Goal: Information Seeking & Learning: Find specific fact

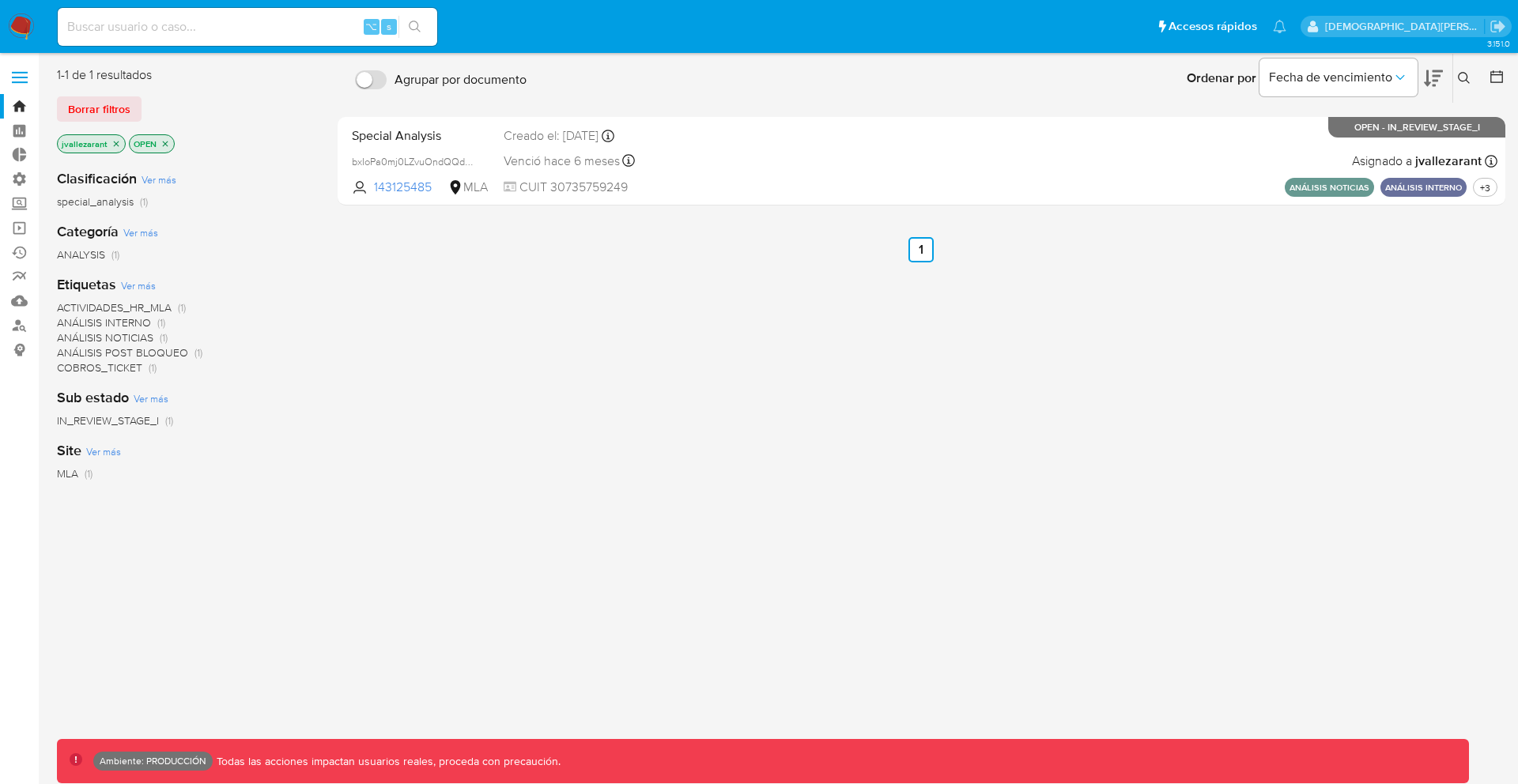
click at [795, 248] on ul "Anterior 1 Siguiente" at bounding box center [921, 250] width 1168 height 25
click at [286, 40] on div "⌥ s" at bounding box center [247, 27] width 379 height 38
click at [97, 100] on span "Borrar filtros" at bounding box center [98, 109] width 62 height 23
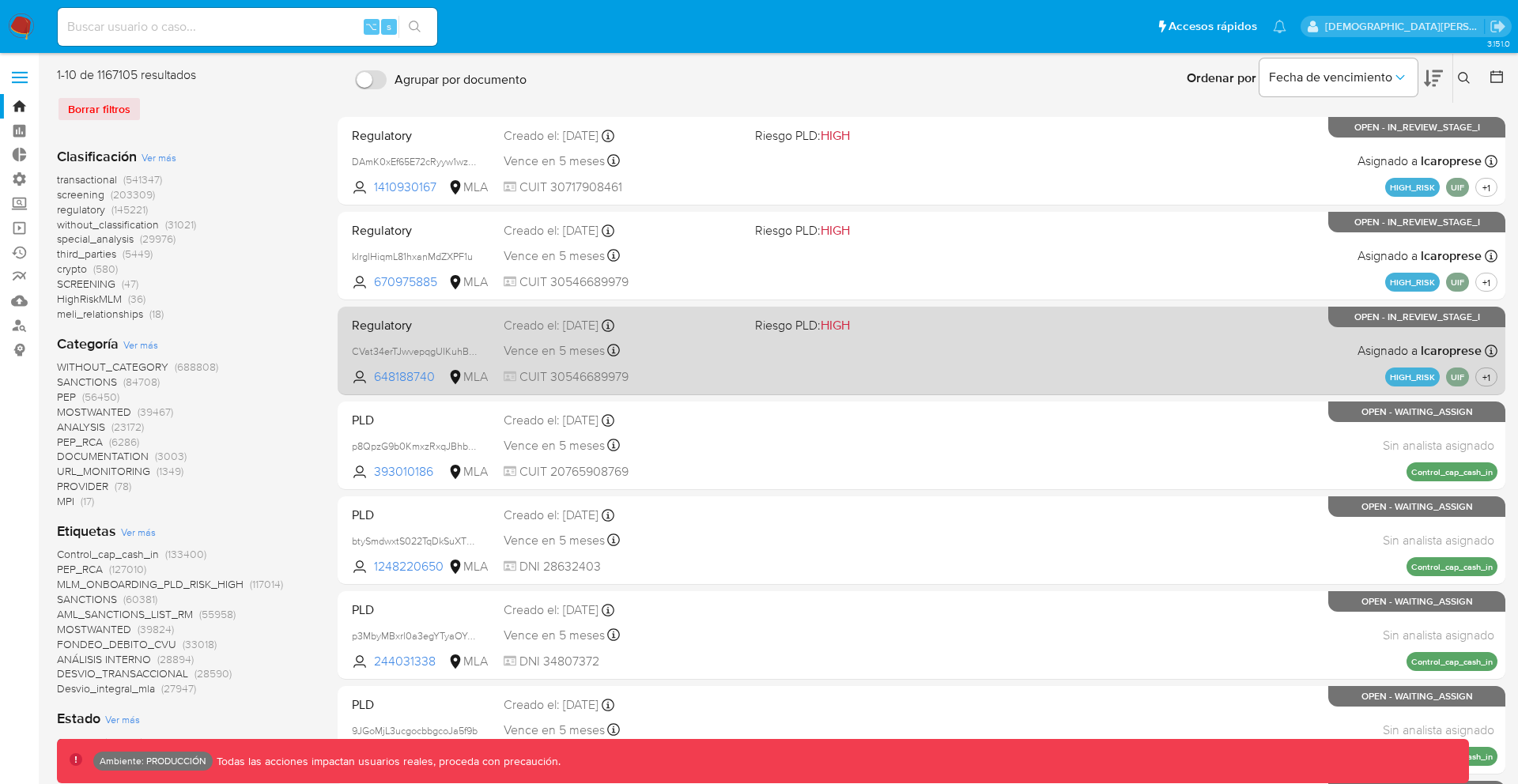
scroll to position [554, 0]
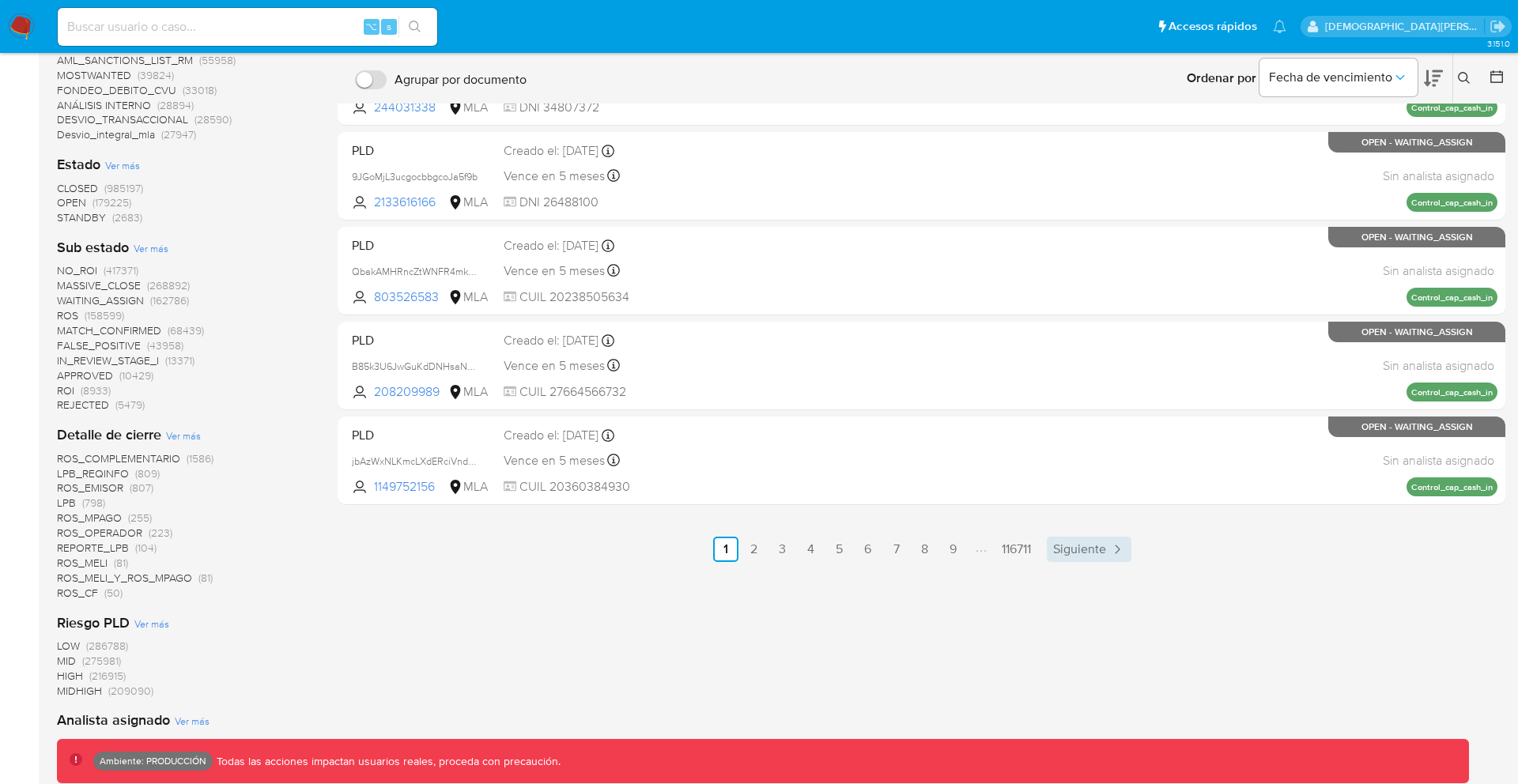
click at [1115, 540] on link "Siguiente" at bounding box center [1089, 549] width 85 height 25
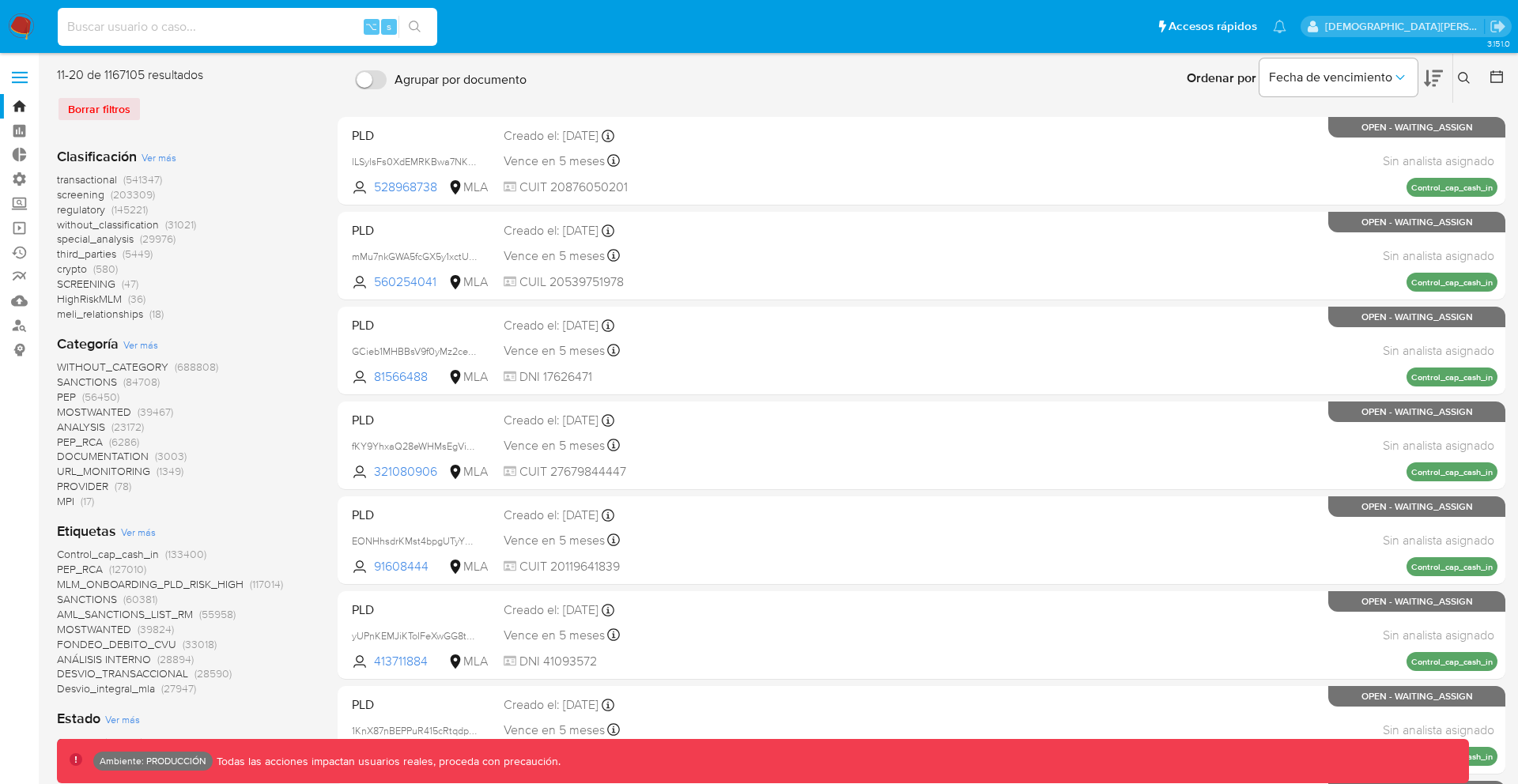
click at [212, 31] on input at bounding box center [247, 26] width 379 height 21
type input "fravega"
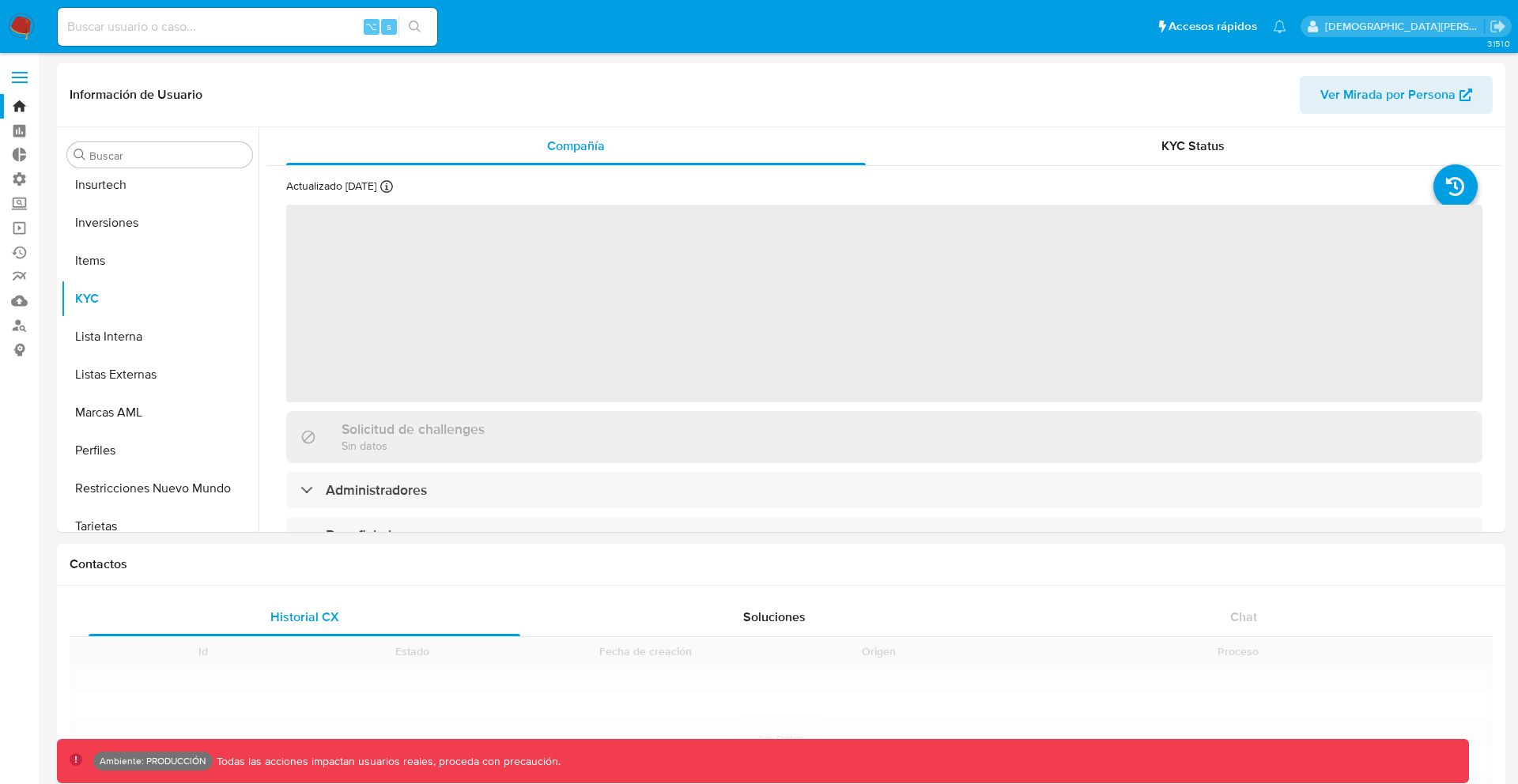
scroll to position [706, 0]
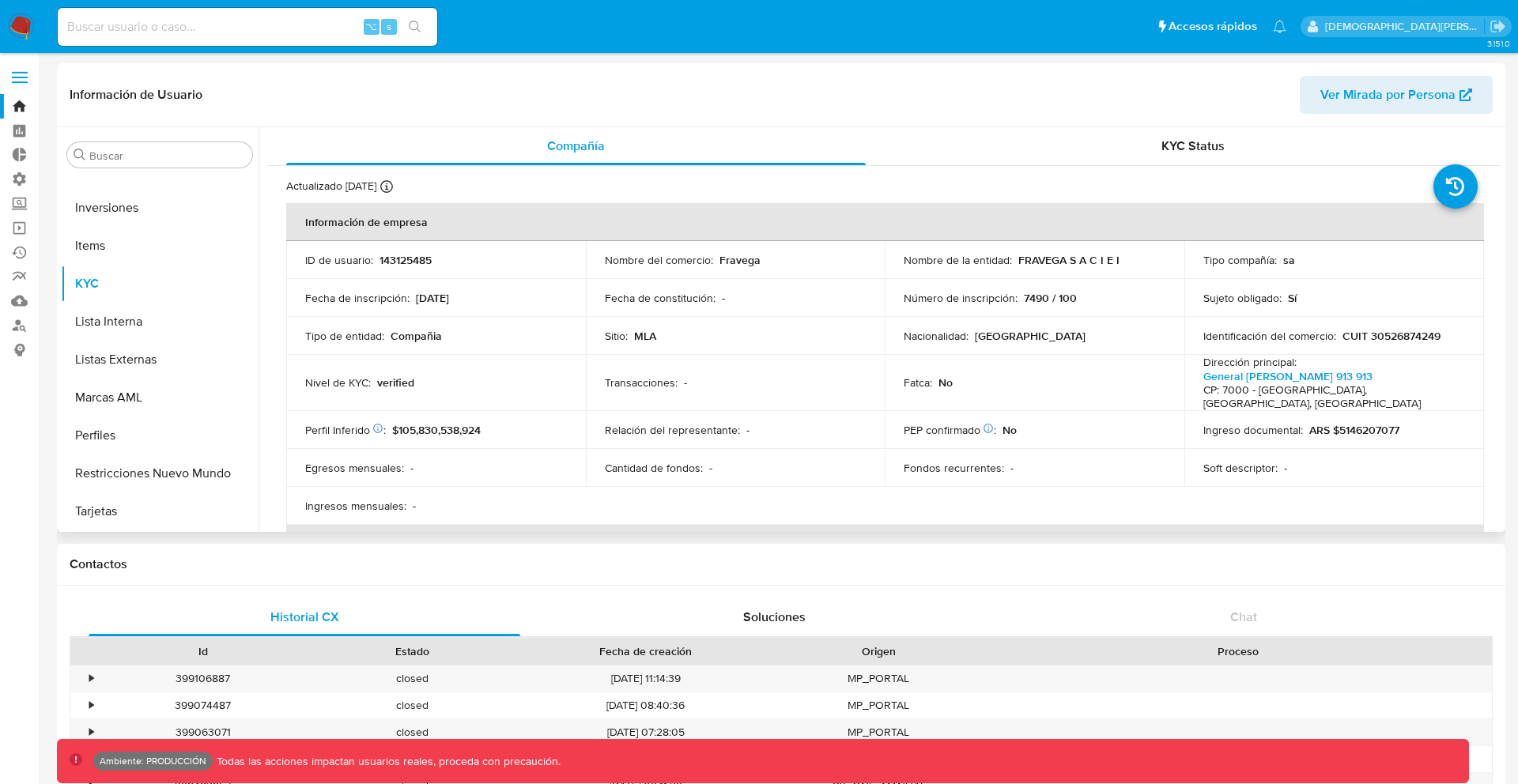
select select "10"
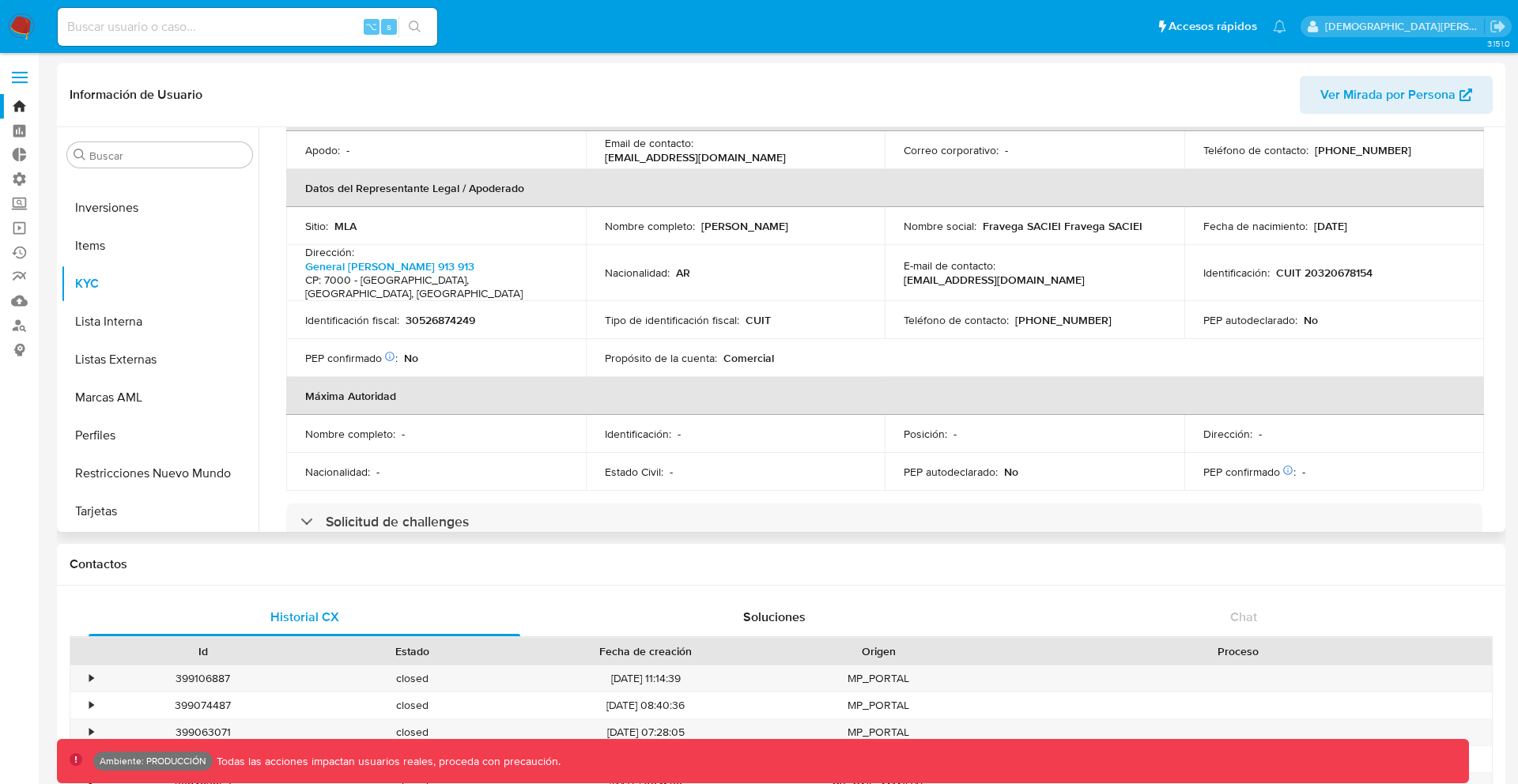
scroll to position [554, 0]
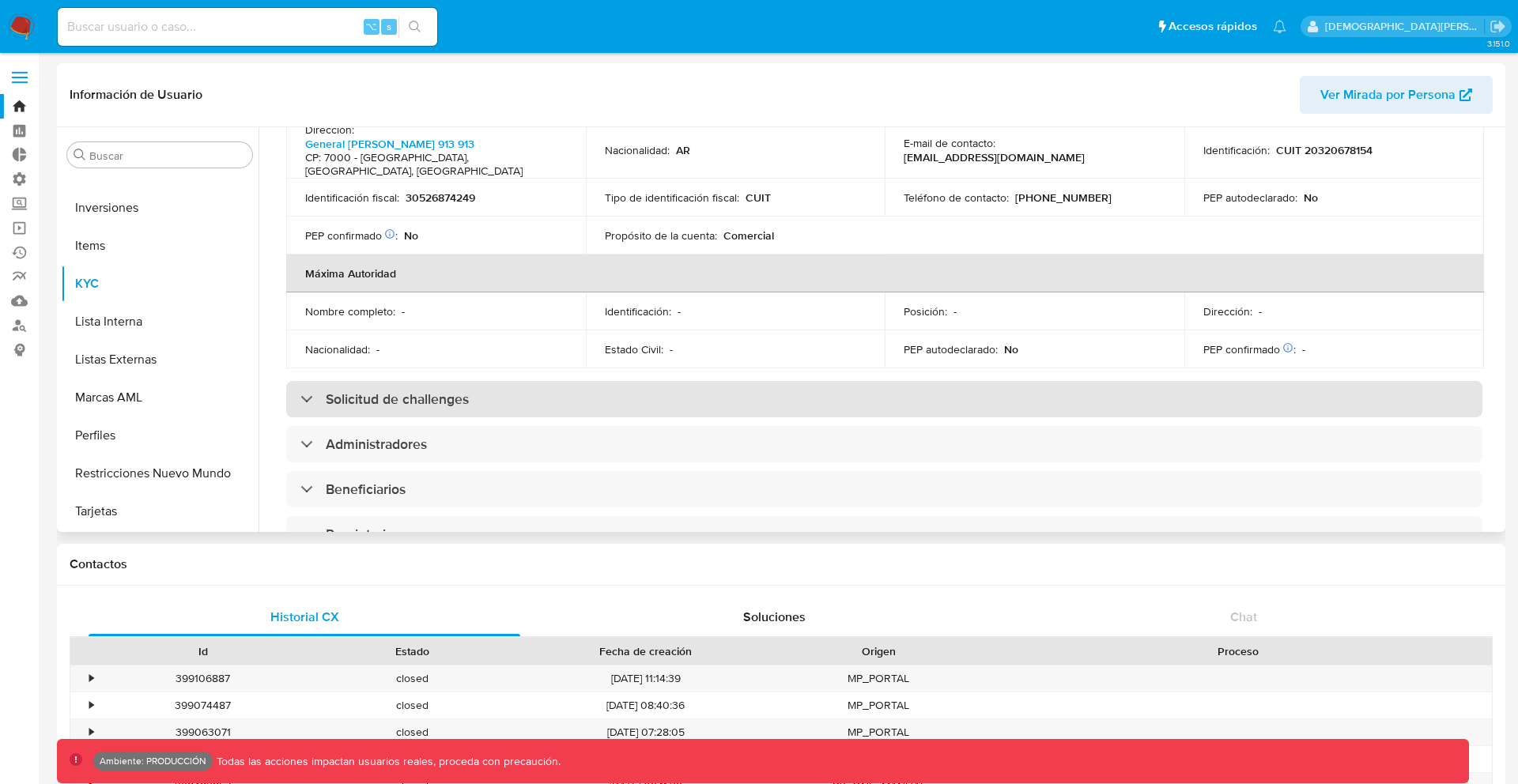
click at [459, 388] on div "Solicitud de challenges" at bounding box center [884, 399] width 1196 height 36
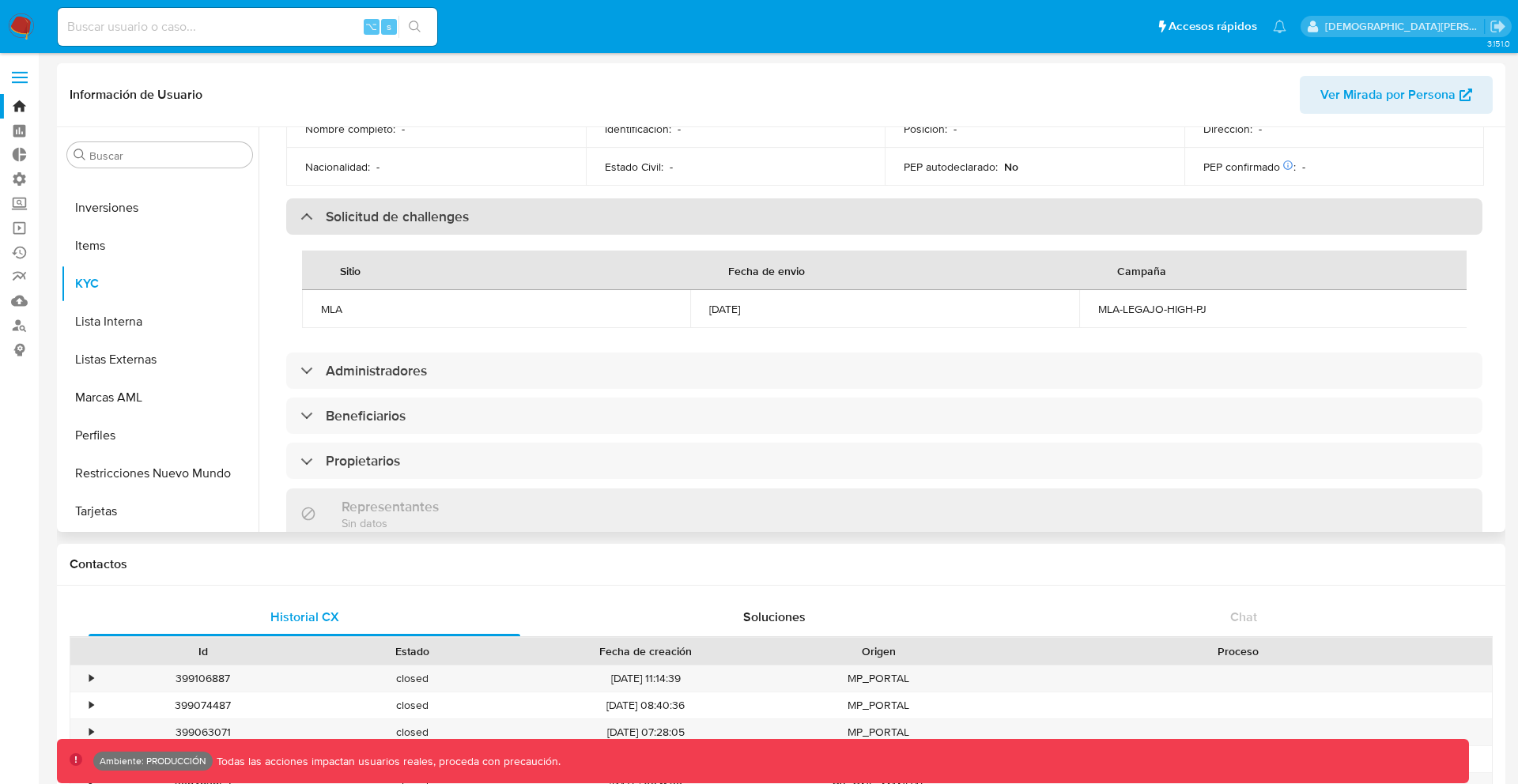
scroll to position [830, 0]
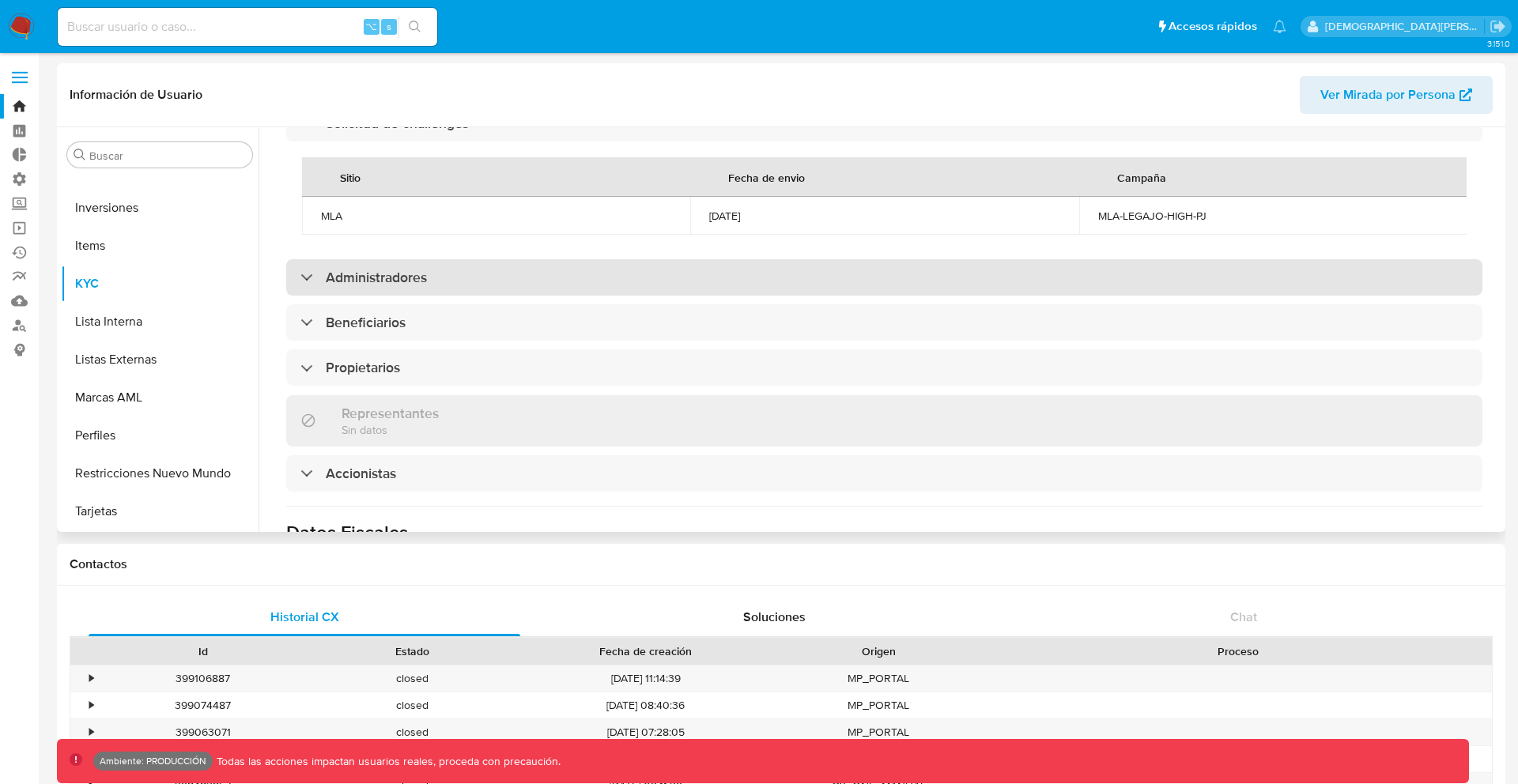
click at [441, 271] on div "Administradores" at bounding box center [884, 277] width 1196 height 36
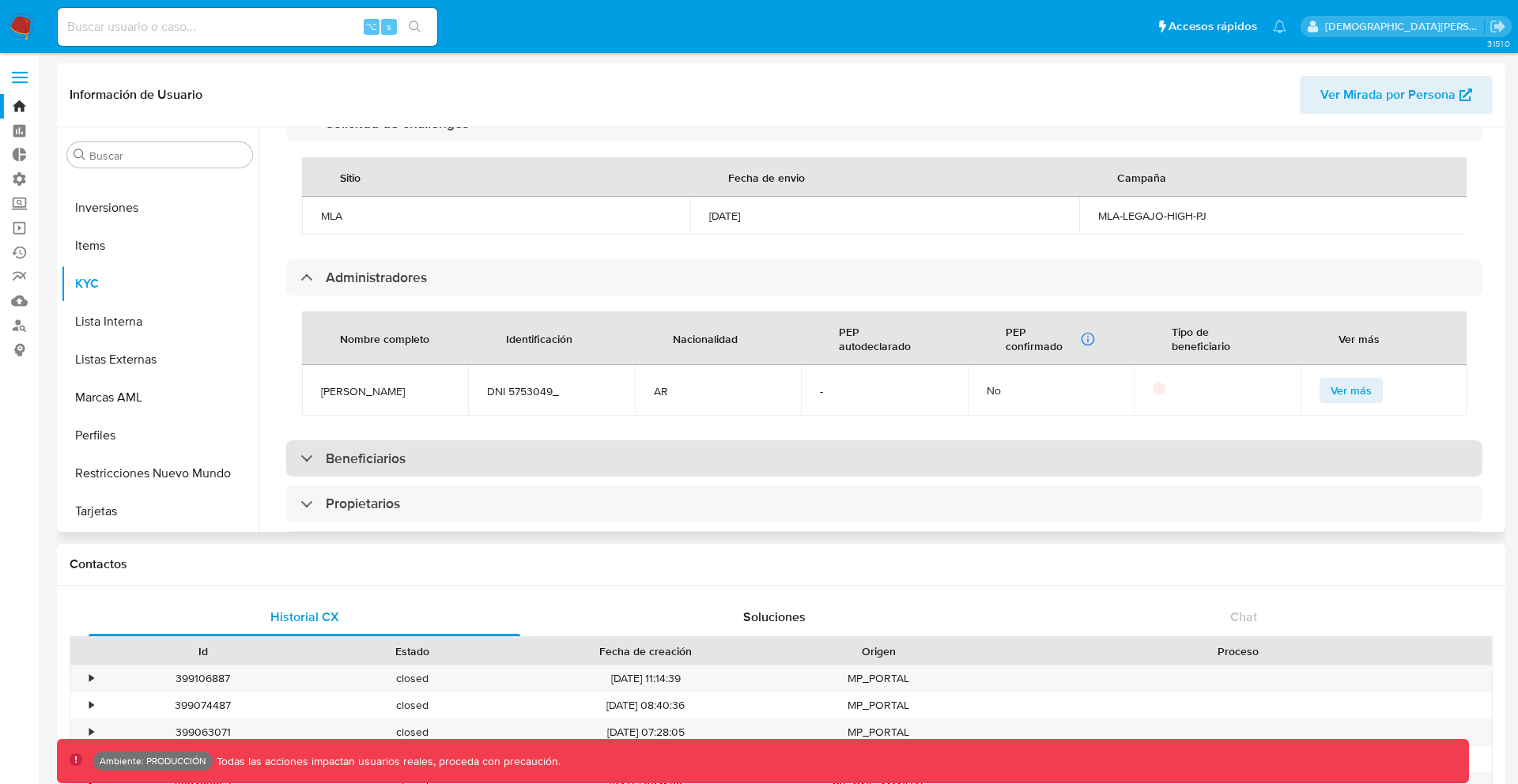
click at [443, 444] on div "Beneficiarios" at bounding box center [884, 458] width 1196 height 36
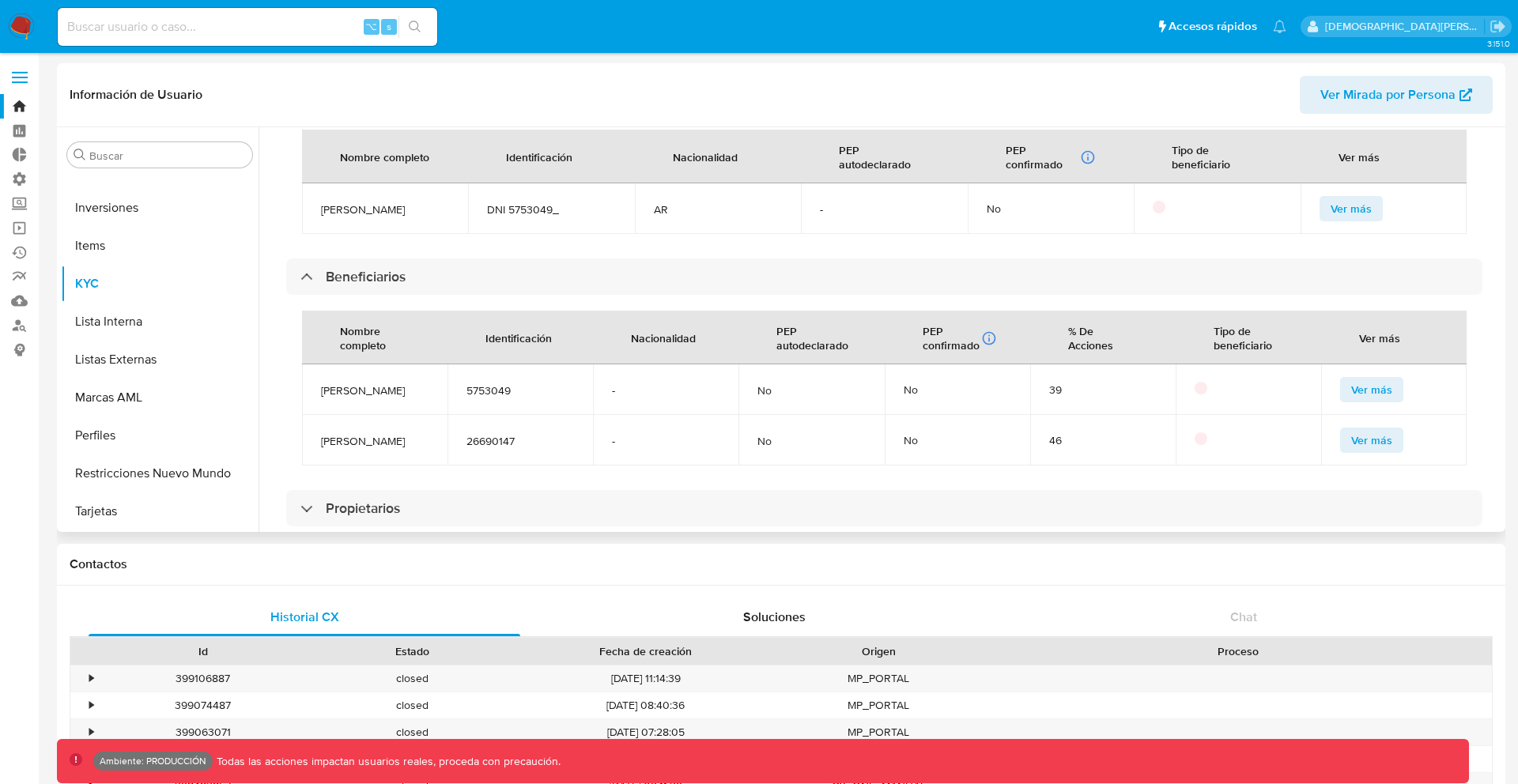
scroll to position [1012, 0]
click at [545, 217] on td "DNI 5753049_" at bounding box center [551, 208] width 166 height 51
click at [540, 205] on span "DNI 5753049_" at bounding box center [551, 208] width 128 height 14
drag, startPoint x: 540, startPoint y: 205, endPoint x: 555, endPoint y: 205, distance: 15.0
click at [555, 205] on span "DNI 5753049_" at bounding box center [551, 208] width 128 height 14
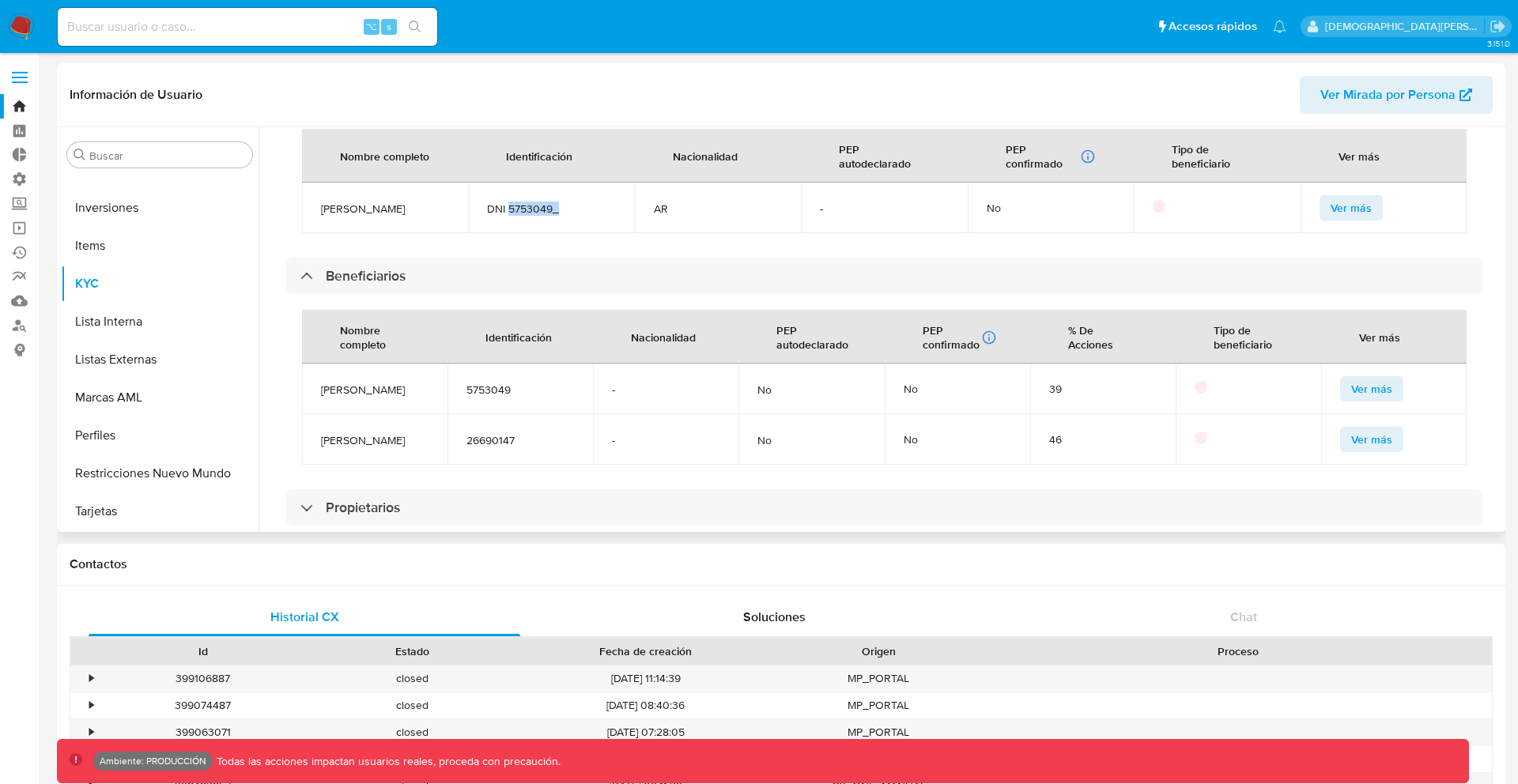
click at [555, 205] on span "DNI 5753049_" at bounding box center [551, 208] width 128 height 14
drag, startPoint x: 555, startPoint y: 205, endPoint x: 540, endPoint y: 198, distance: 16.6
click at [540, 201] on span "DNI 5753049_" at bounding box center [551, 208] width 128 height 14
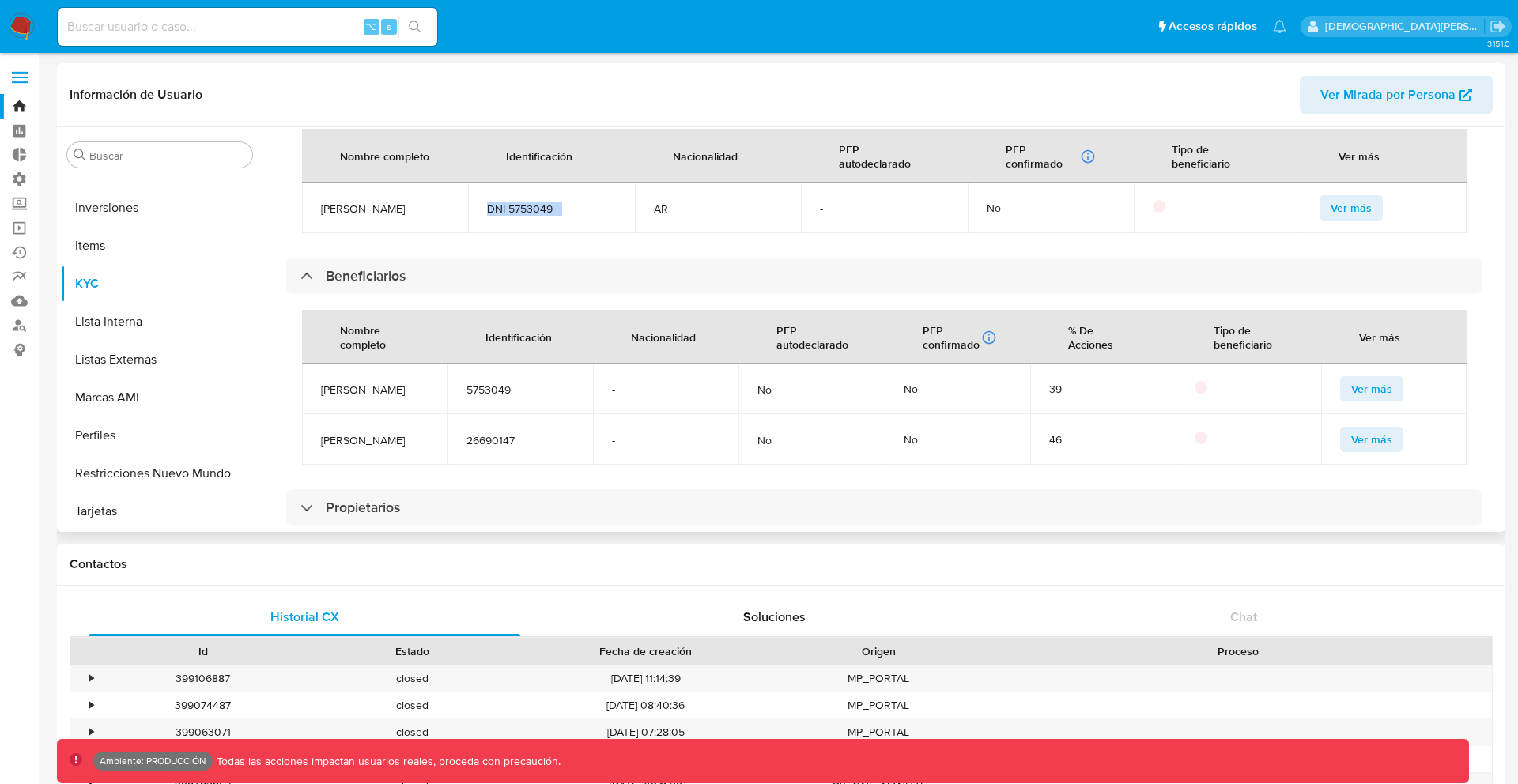
click at [540, 201] on span "DNI 5753049_" at bounding box center [551, 208] width 128 height 14
click at [569, 226] on td "DNI 5753049_" at bounding box center [551, 208] width 166 height 51
drag, startPoint x: 566, startPoint y: 199, endPoint x: 551, endPoint y: 200, distance: 15.0
click at [551, 201] on span "DNI 5753049_" at bounding box center [551, 208] width 128 height 14
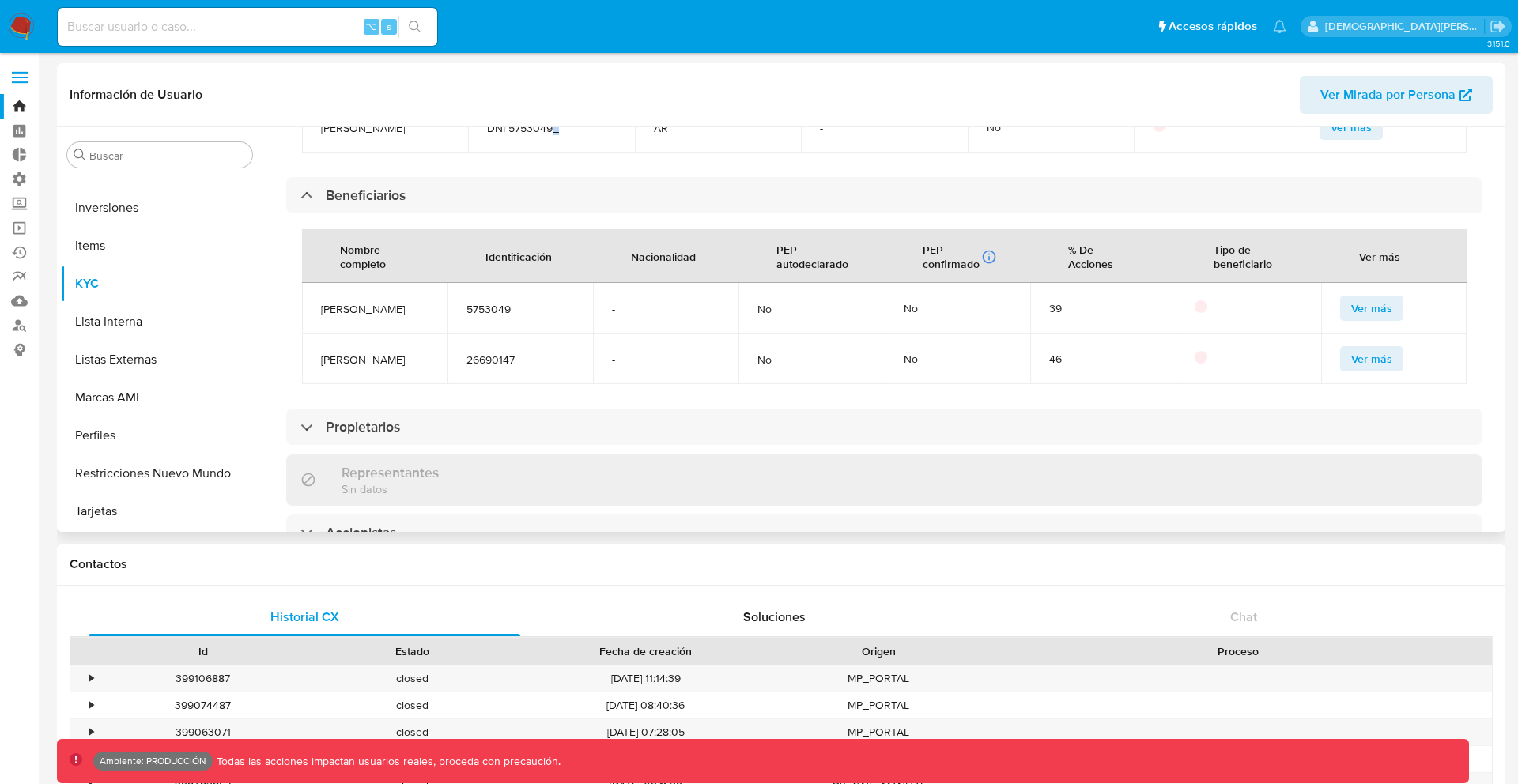
scroll to position [1126, 0]
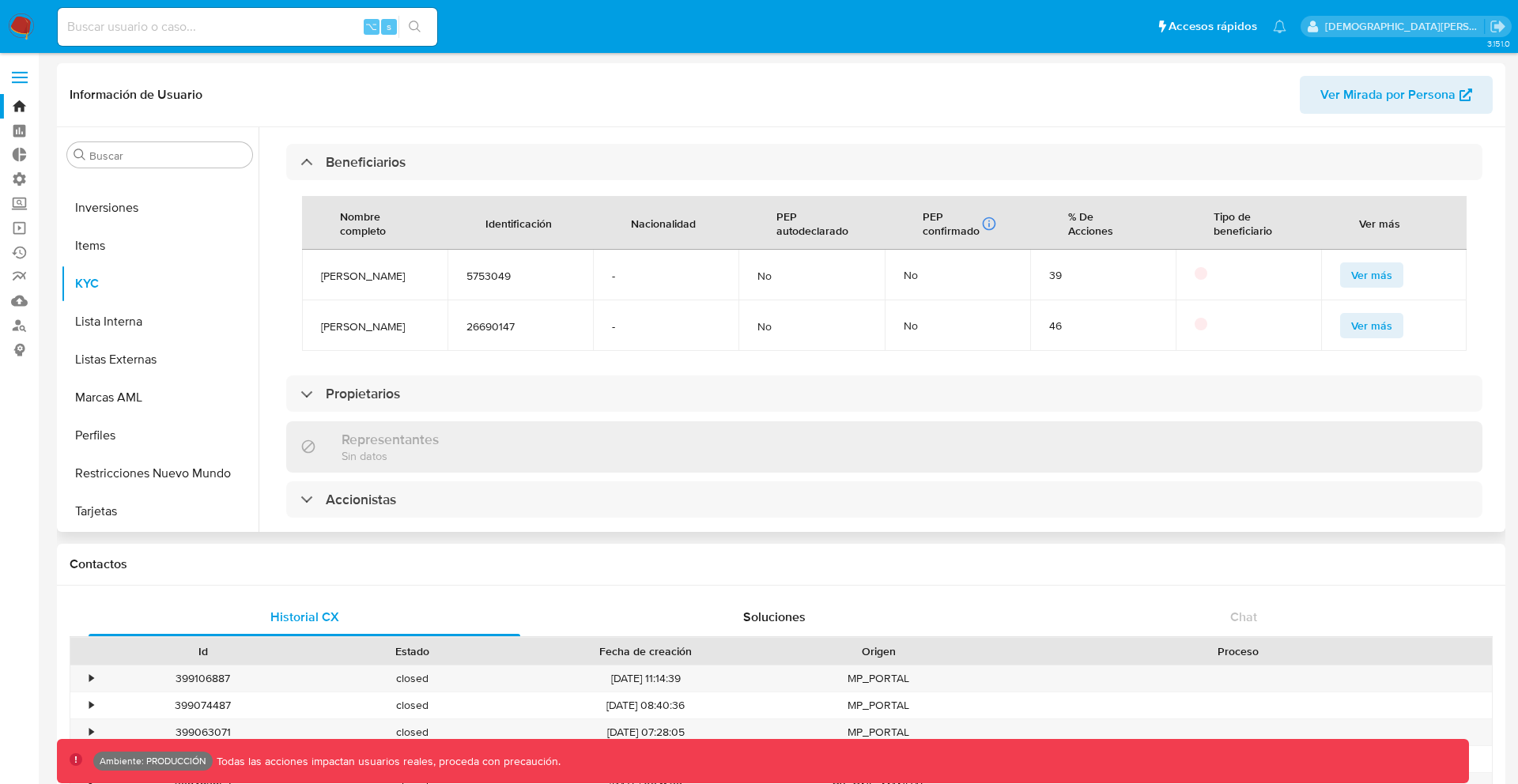
click at [490, 283] on span "5753049" at bounding box center [520, 276] width 107 height 14
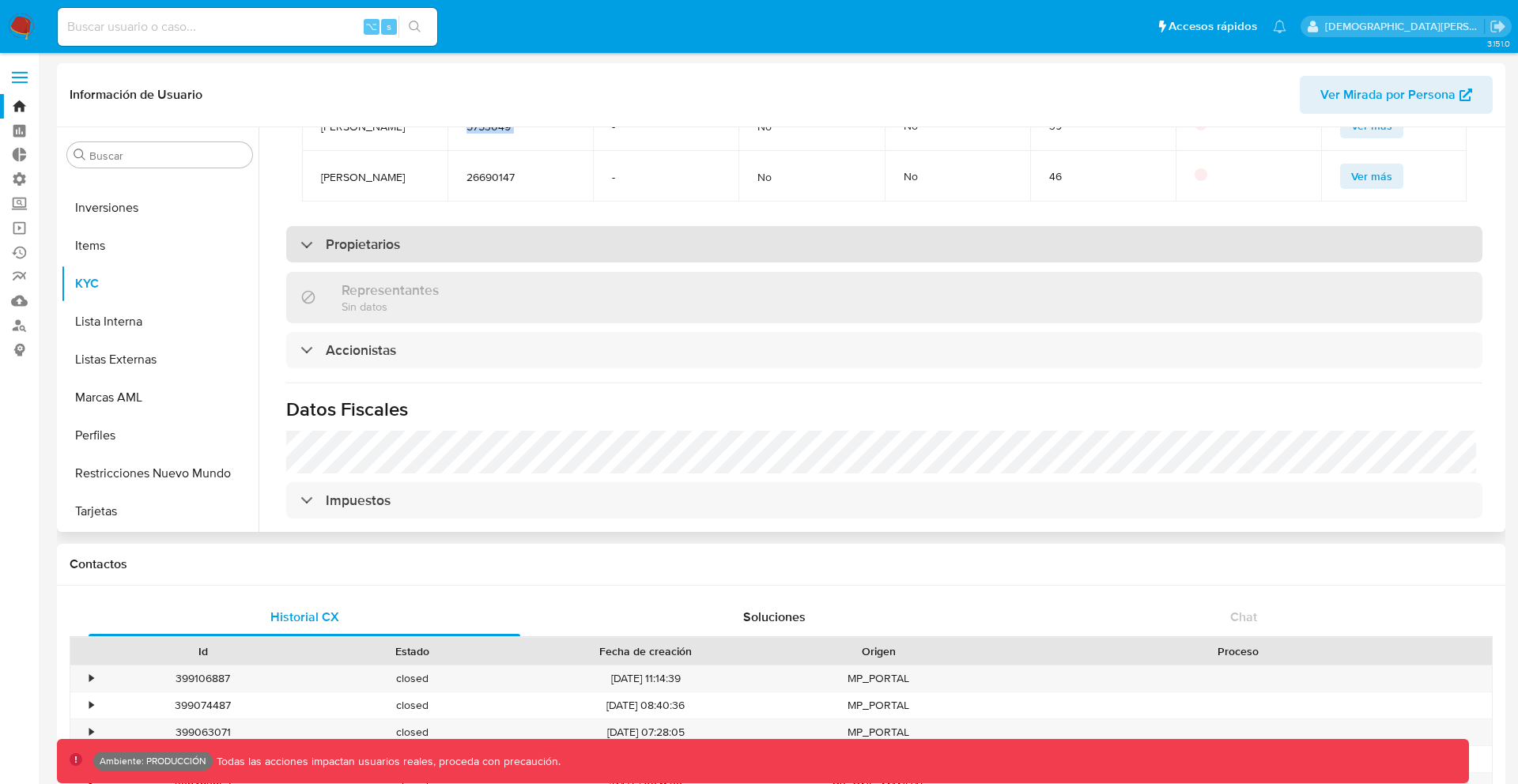
scroll to position [1323, 0]
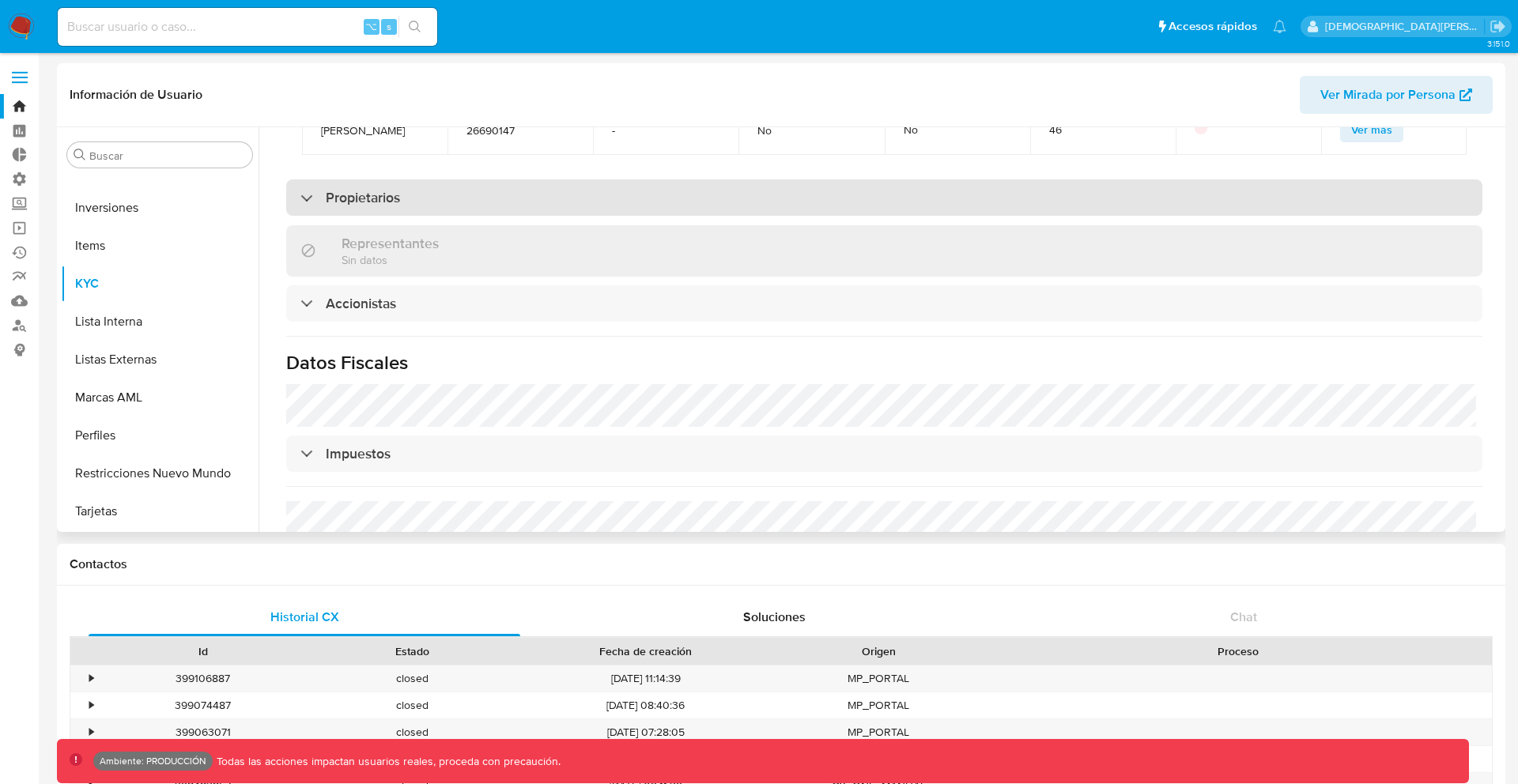
click at [443, 195] on div "Propietarios" at bounding box center [884, 198] width 1196 height 36
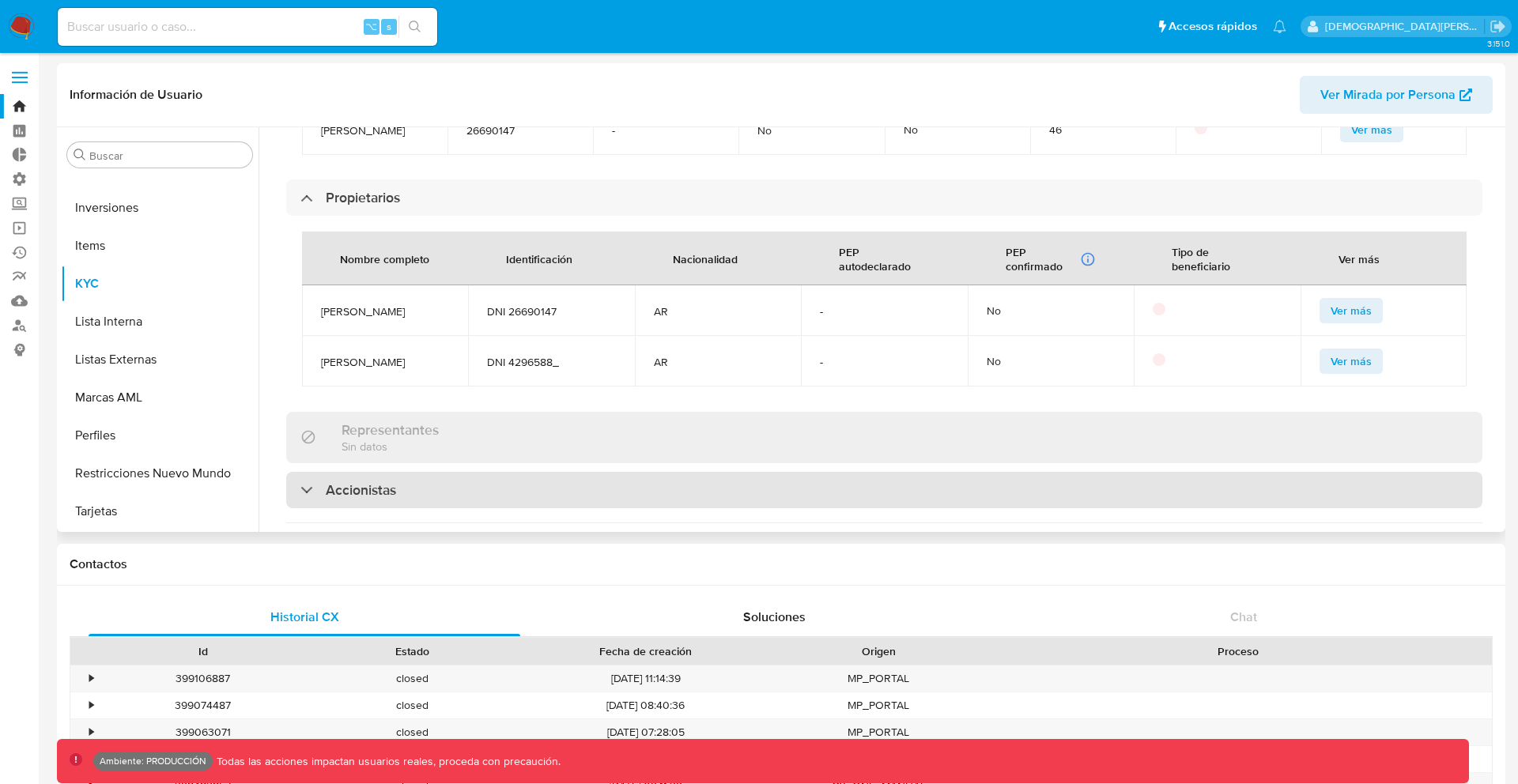
click at [435, 495] on div "Accionistas" at bounding box center [884, 490] width 1196 height 36
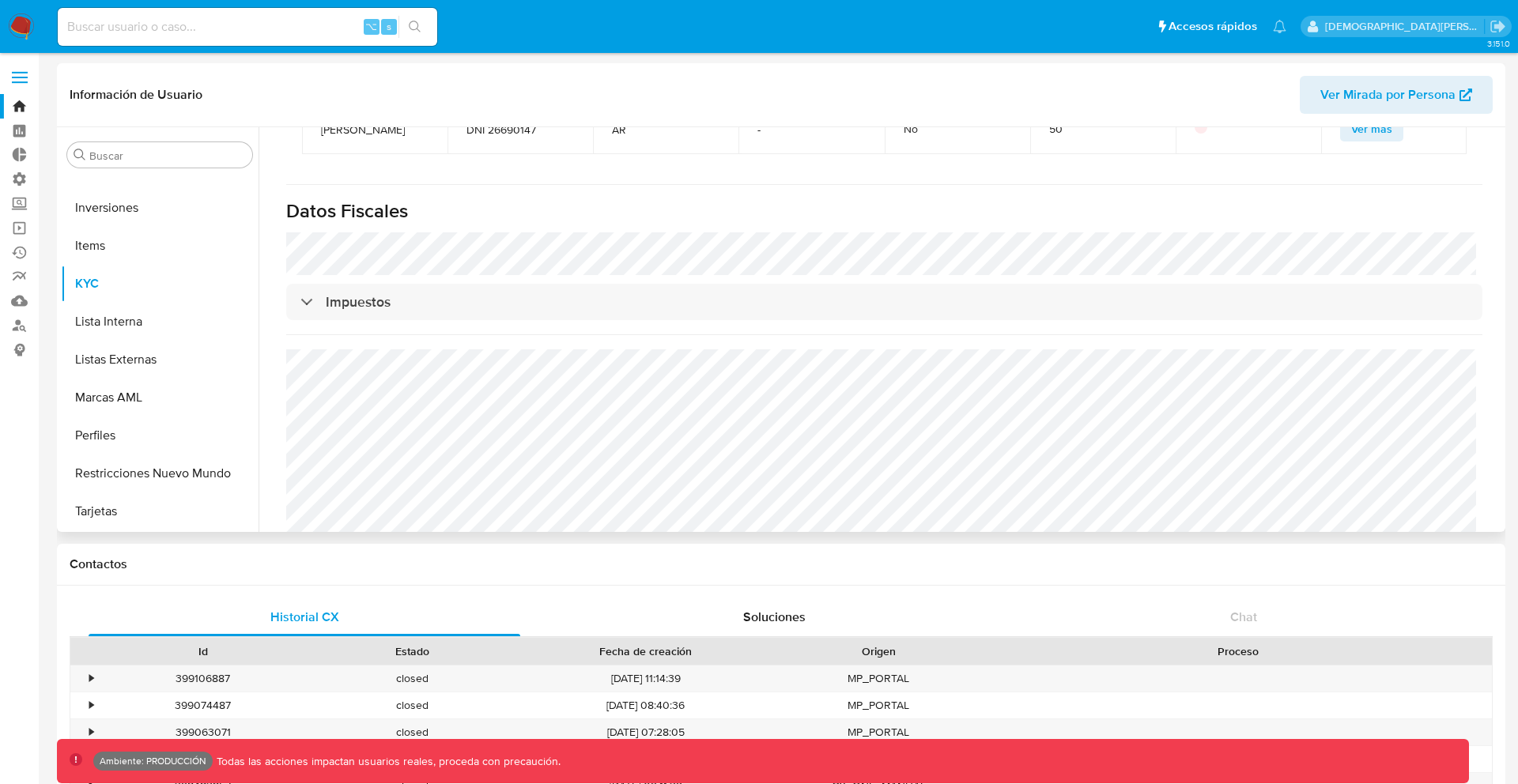
scroll to position [1854, 0]
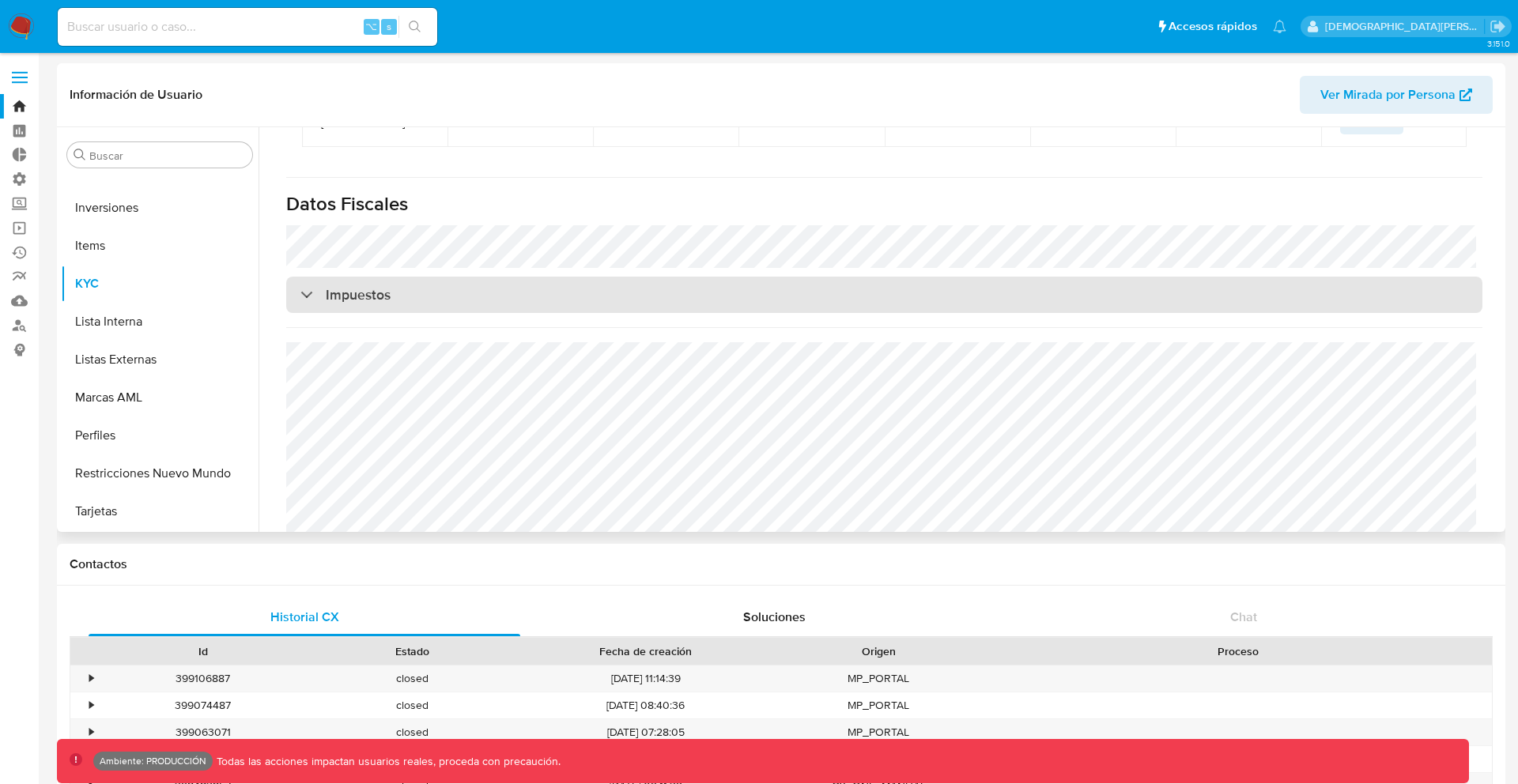
click at [443, 313] on div "Impuestos" at bounding box center [884, 295] width 1196 height 36
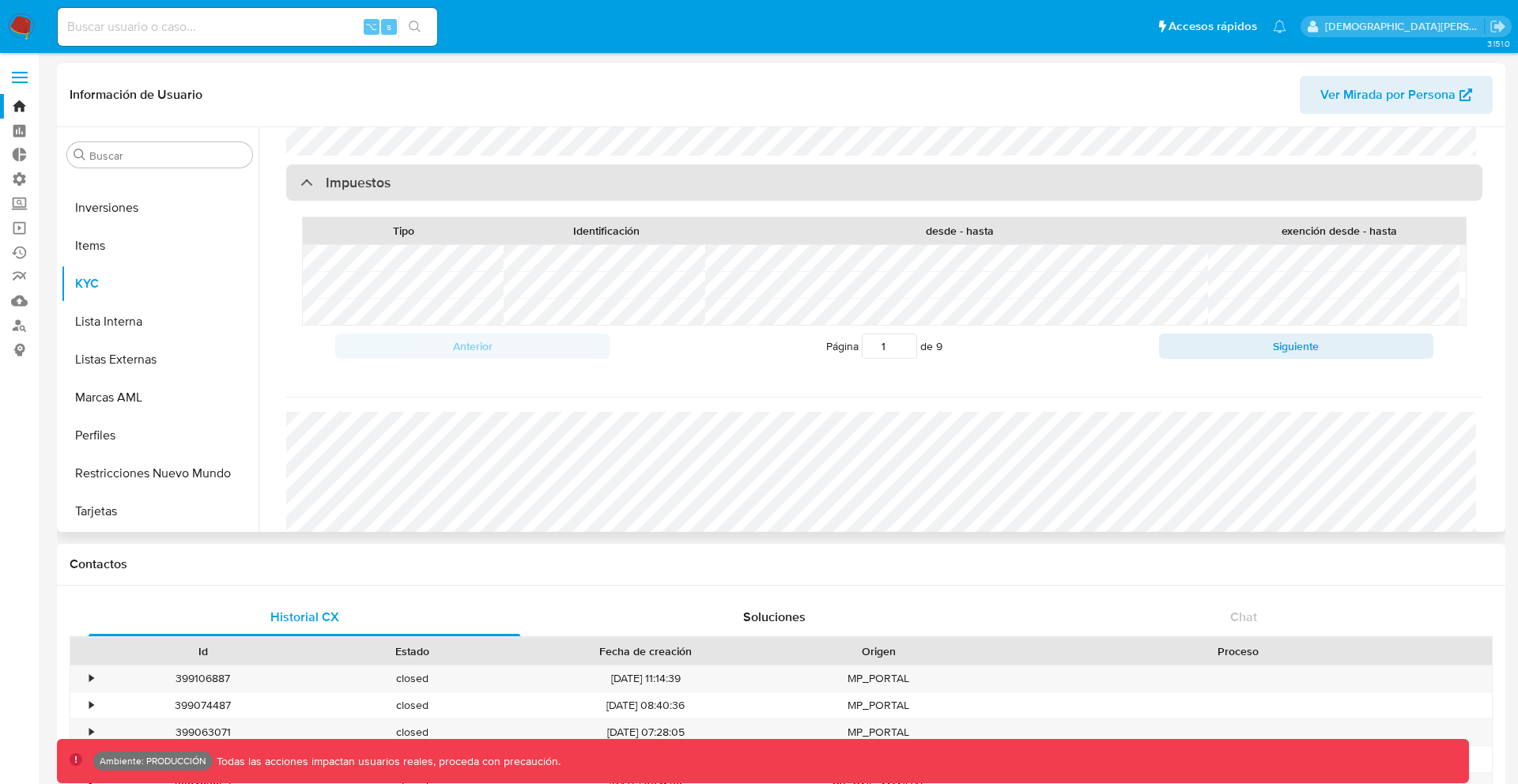
scroll to position [1988, 0]
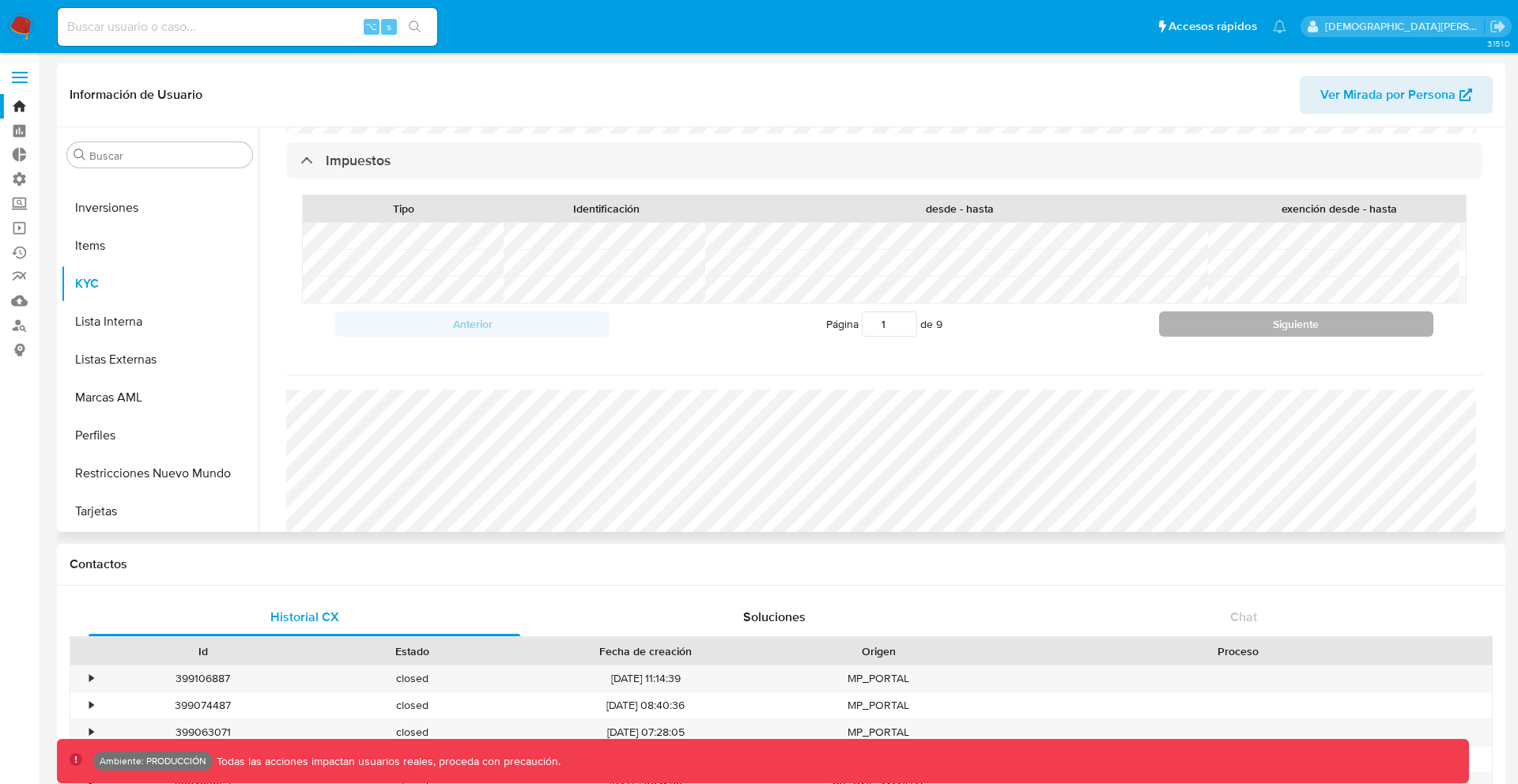
click at [1217, 337] on button "Siguiente" at bounding box center [1296, 324] width 274 height 25
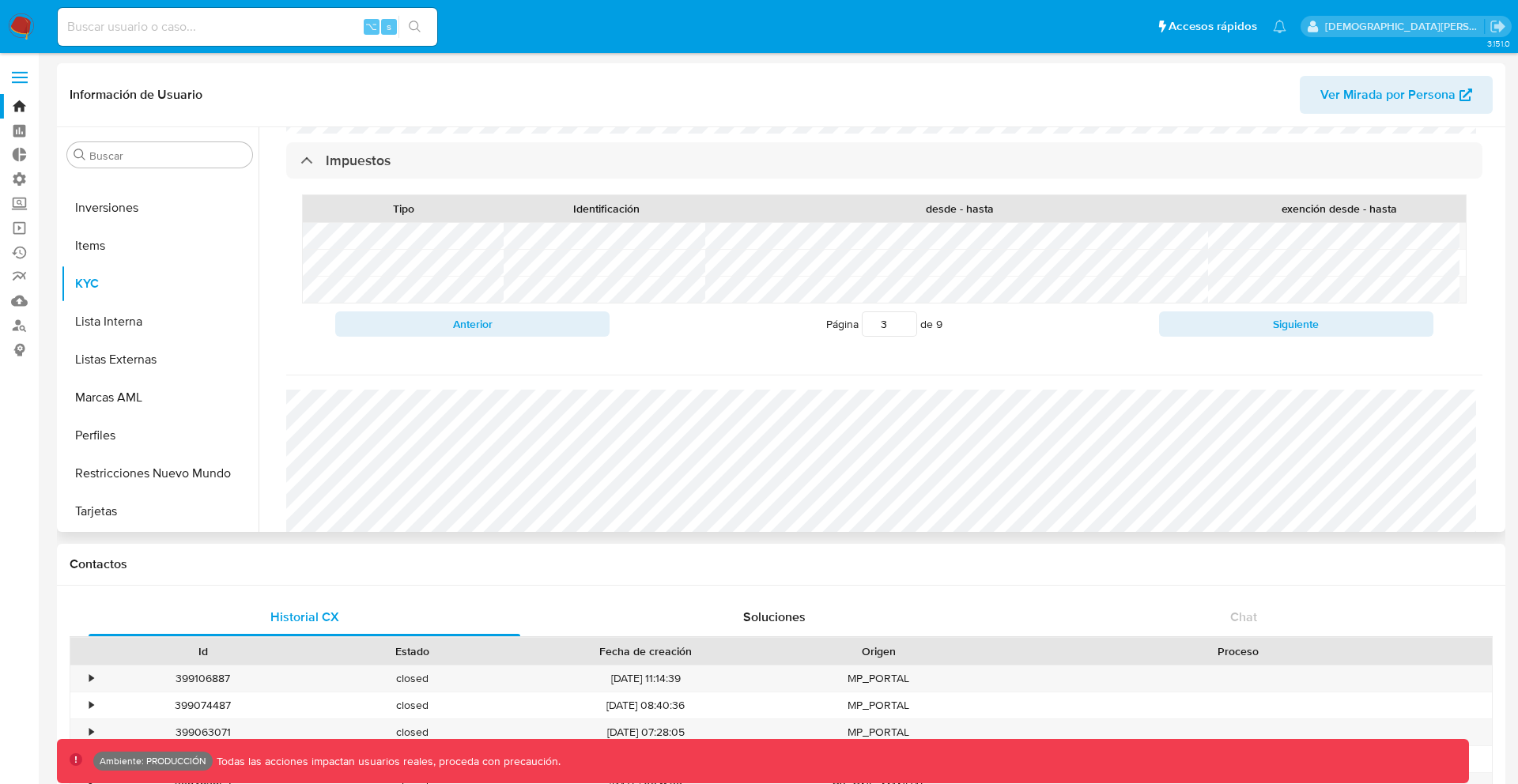
scroll to position [2081, 0]
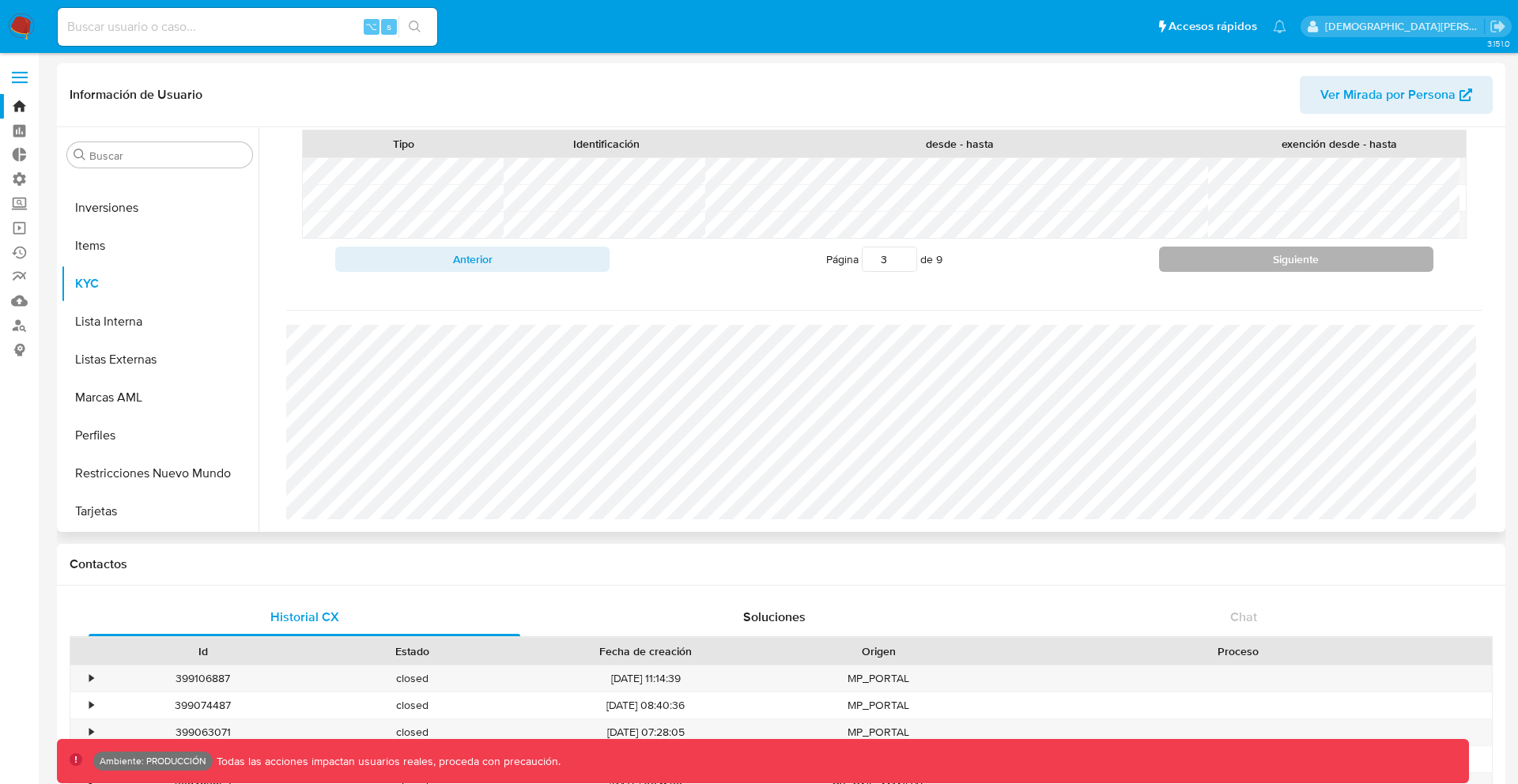
click at [1263, 256] on button "Siguiente" at bounding box center [1296, 259] width 274 height 25
type input "6"
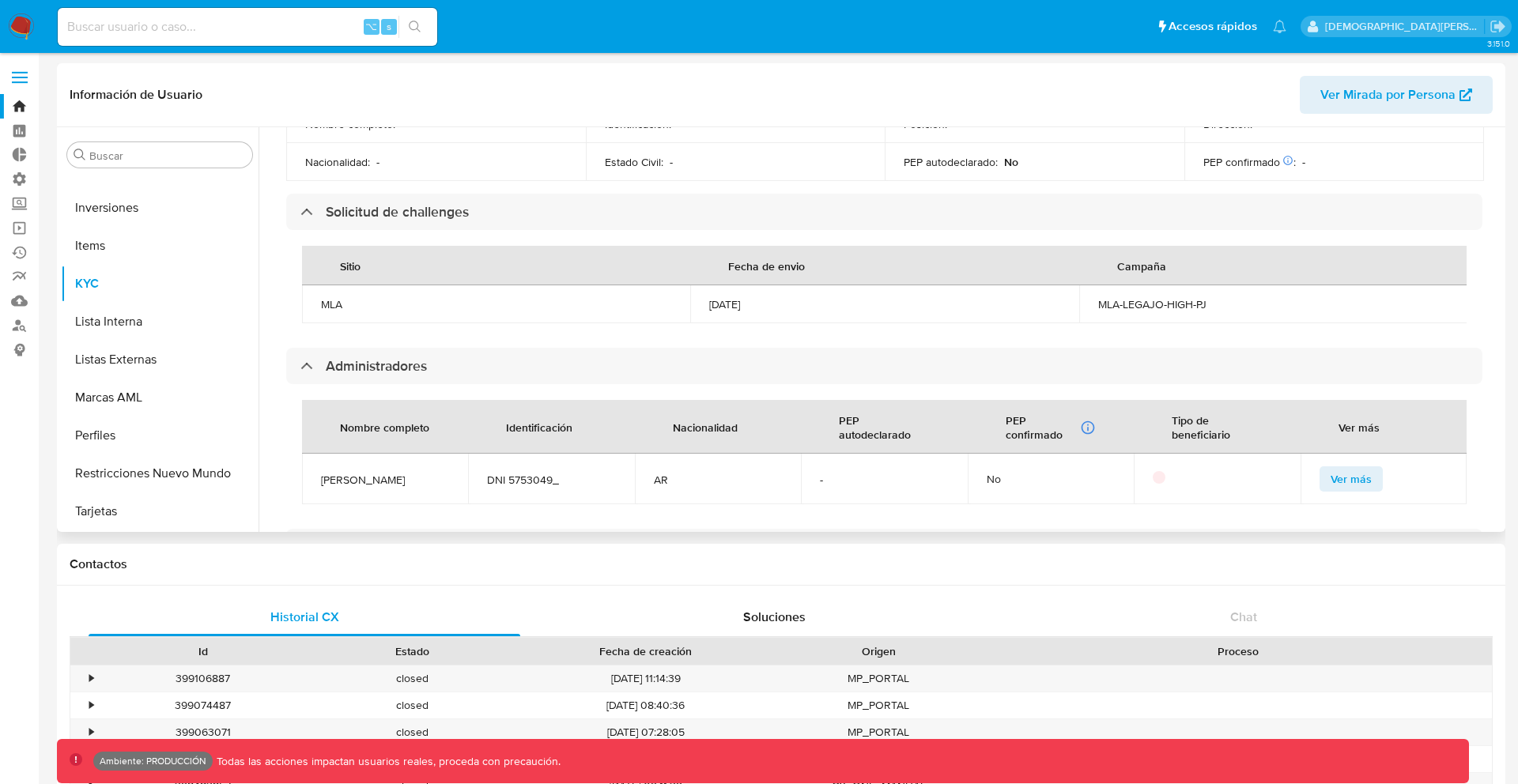
scroll to position [749, 0]
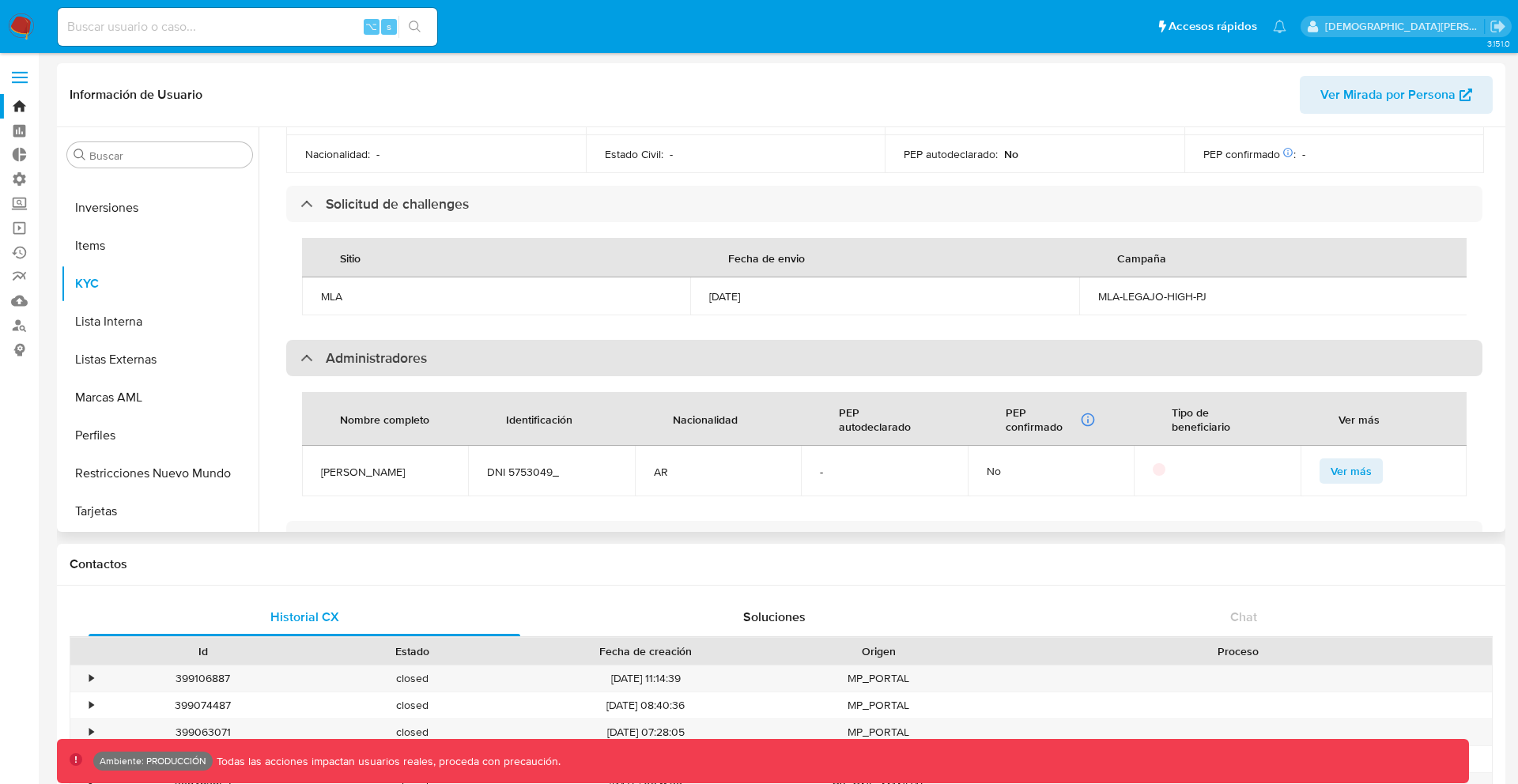
click at [632, 340] on div "Administradores" at bounding box center [884, 358] width 1196 height 36
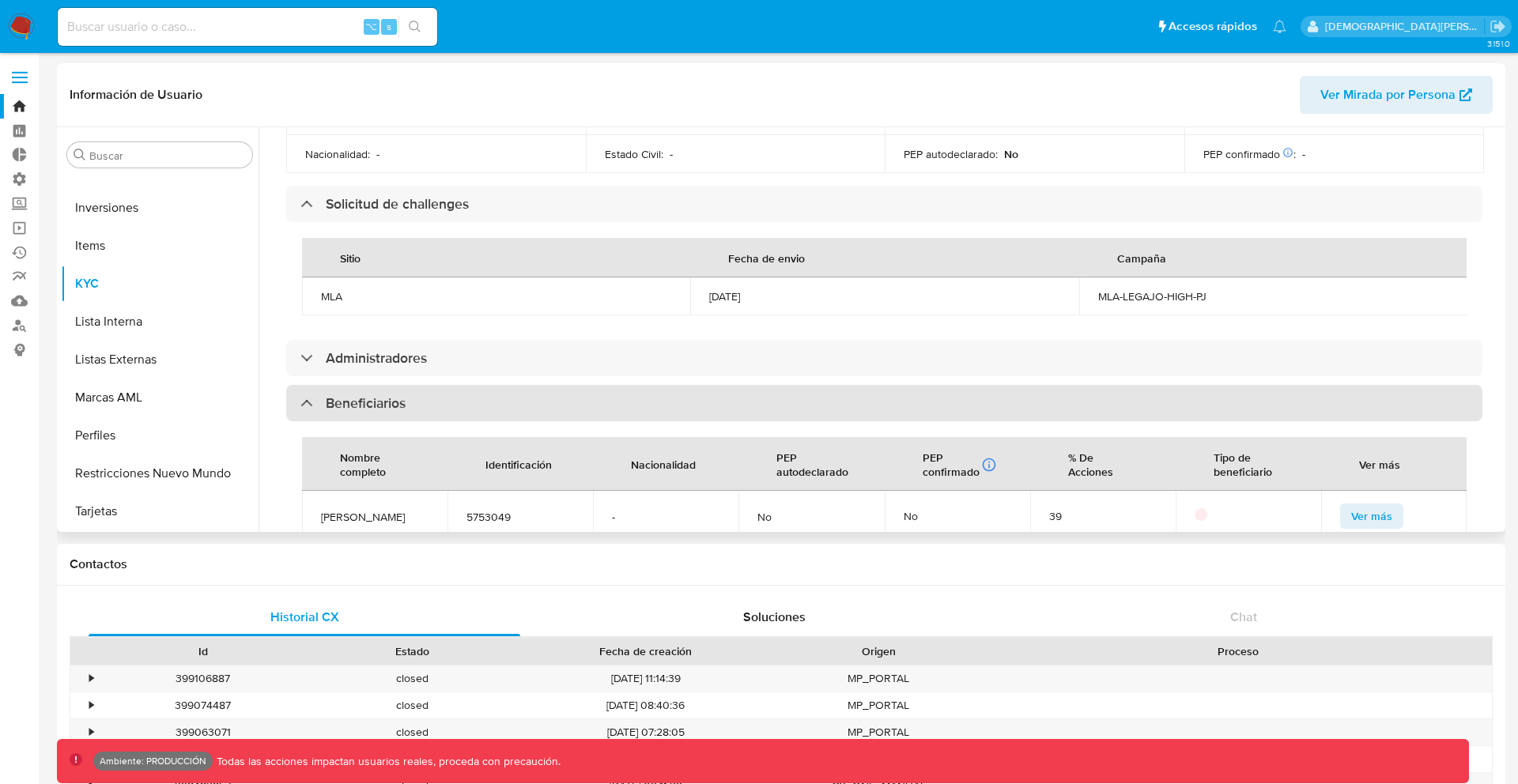
click at [612, 392] on div "Beneficiarios" at bounding box center [884, 403] width 1196 height 36
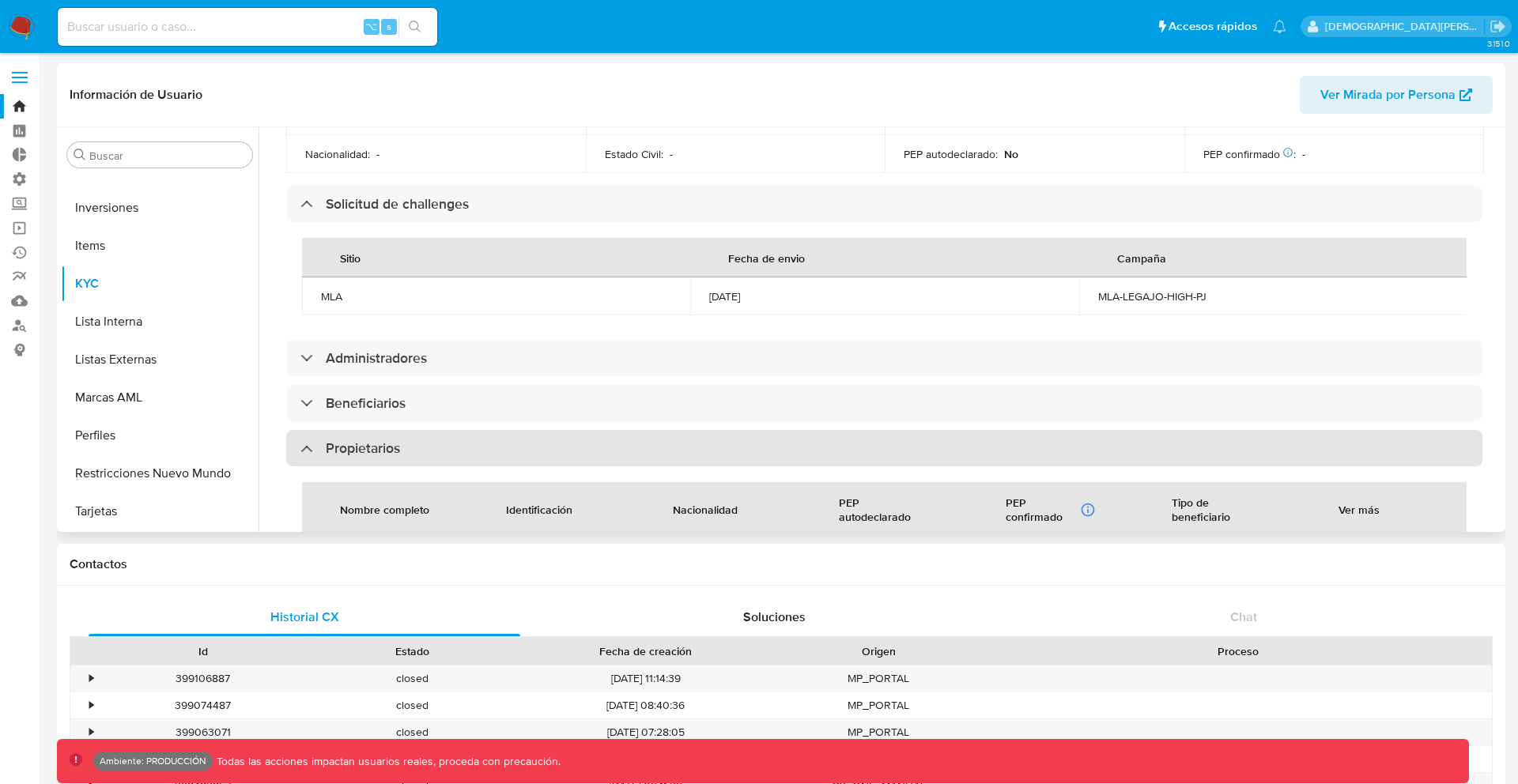
click at [593, 430] on div "Propietarios" at bounding box center [884, 448] width 1196 height 36
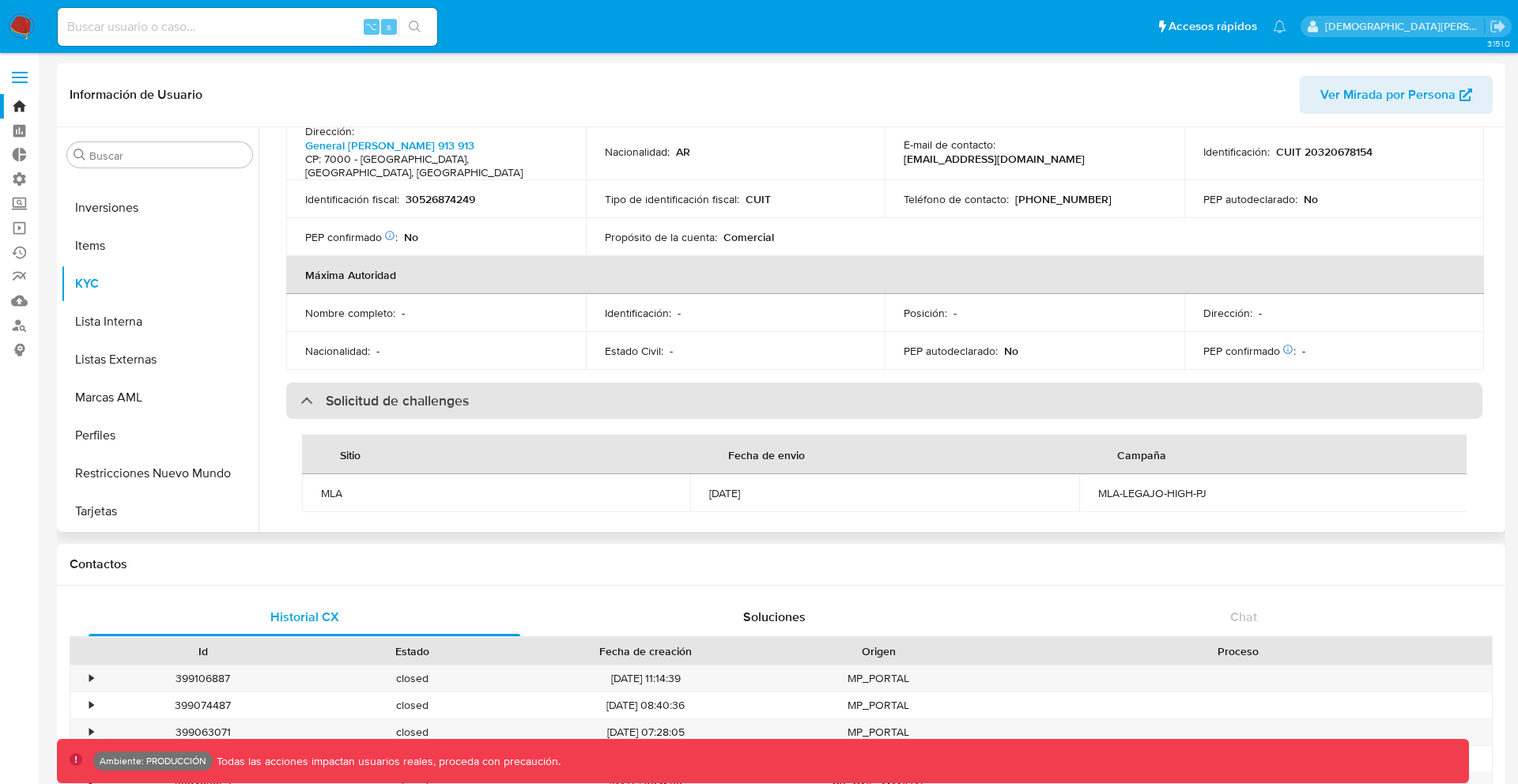
scroll to position [504, 0]
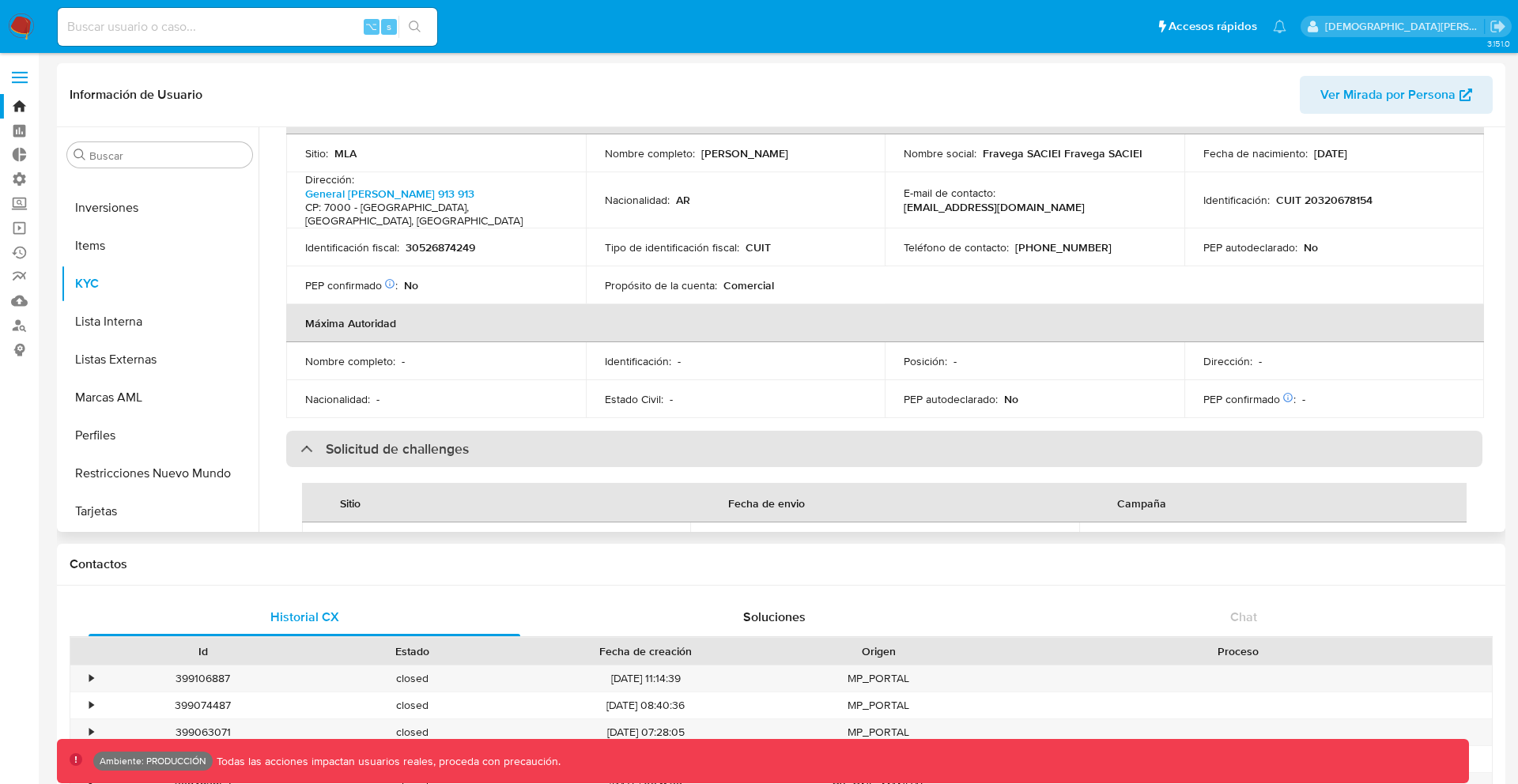
click at [551, 430] on div "Solicitud de challenges" at bounding box center [884, 448] width 1196 height 36
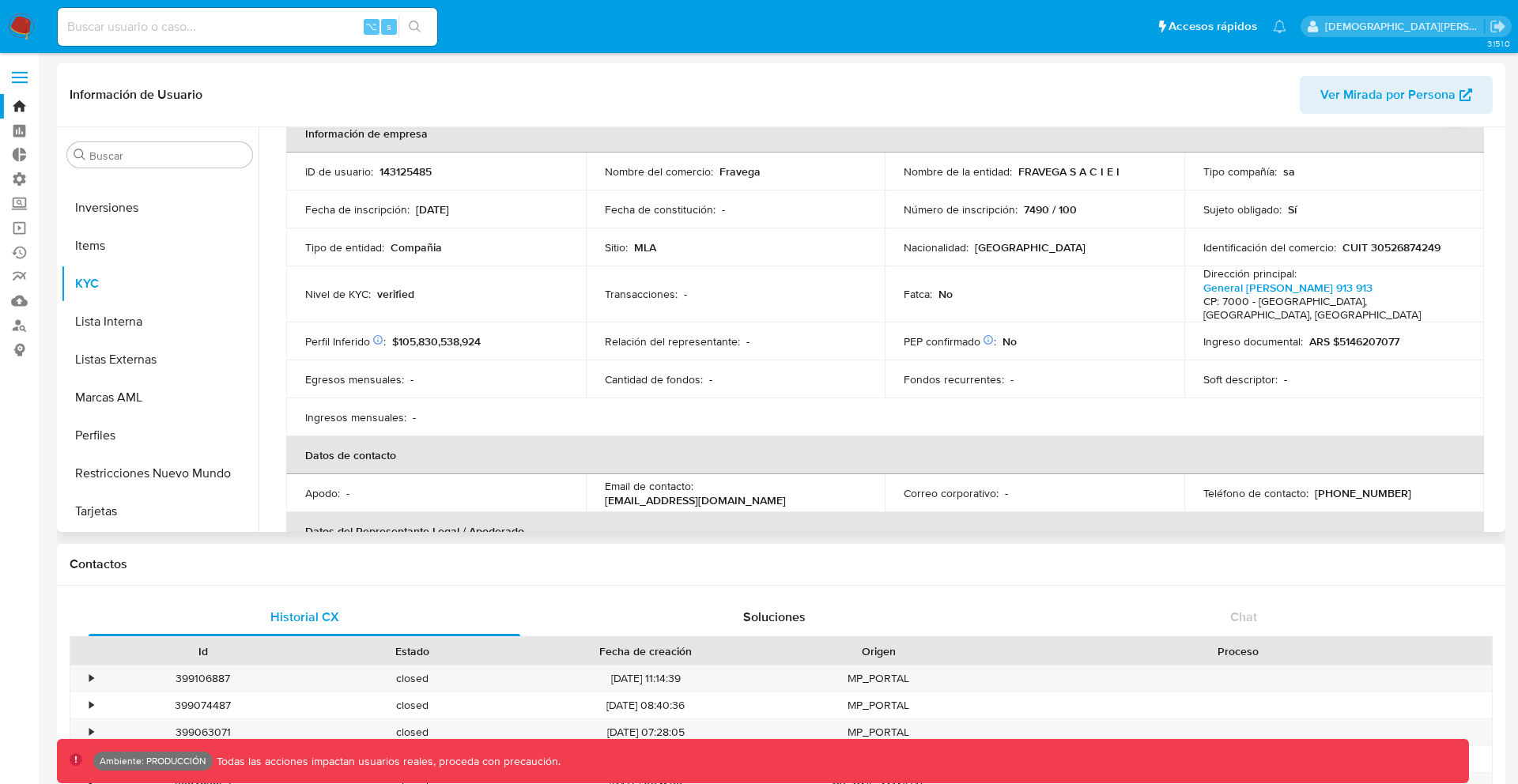
scroll to position [0, 0]
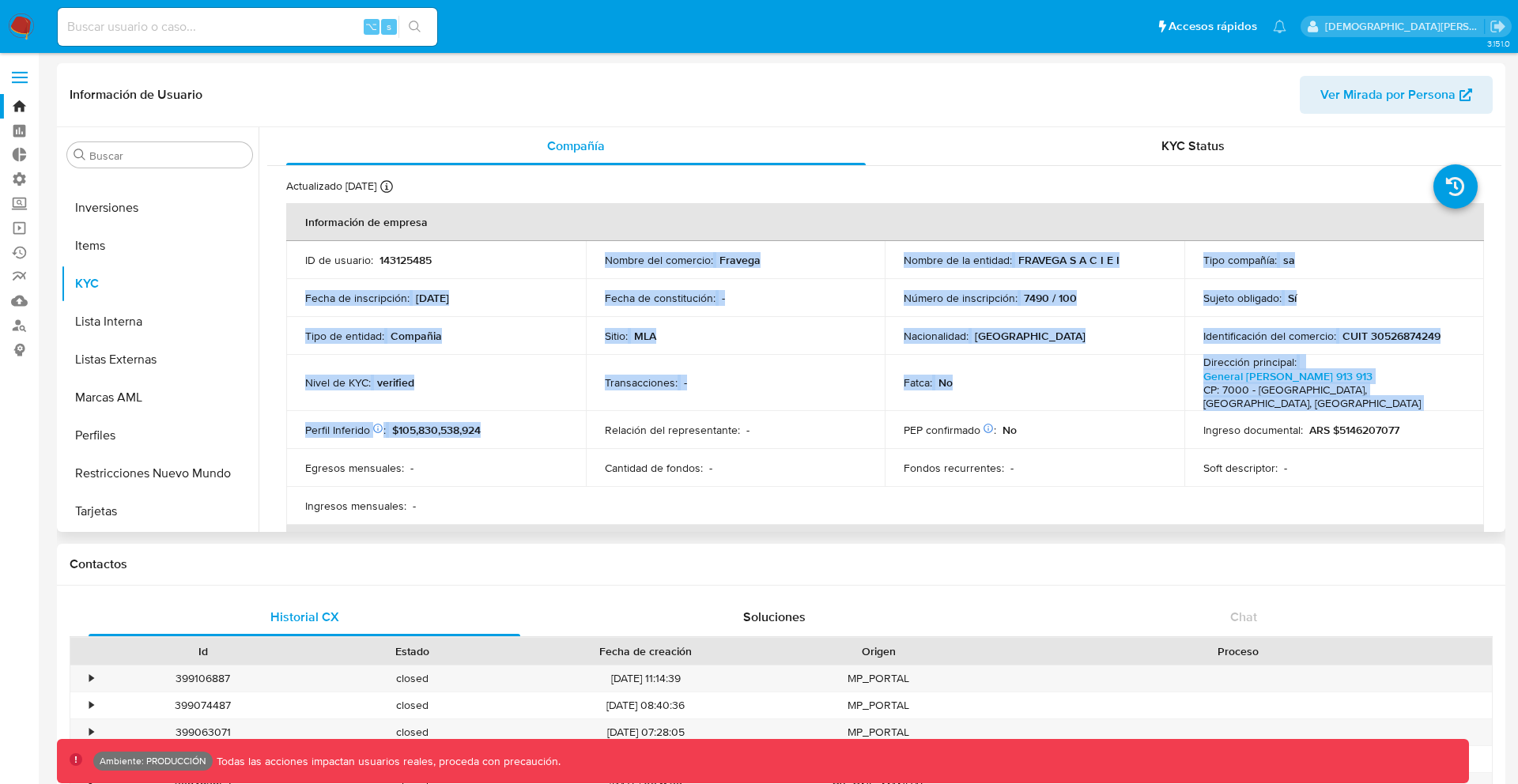
drag, startPoint x: 546, startPoint y: 429, endPoint x: 428, endPoint y: 250, distance: 214.4
click at [428, 250] on tbody "ID de usuario : 143125485 Nombre del comercio : Fravega Nombre de la entidad : …" at bounding box center [884, 383] width 1198 height 283
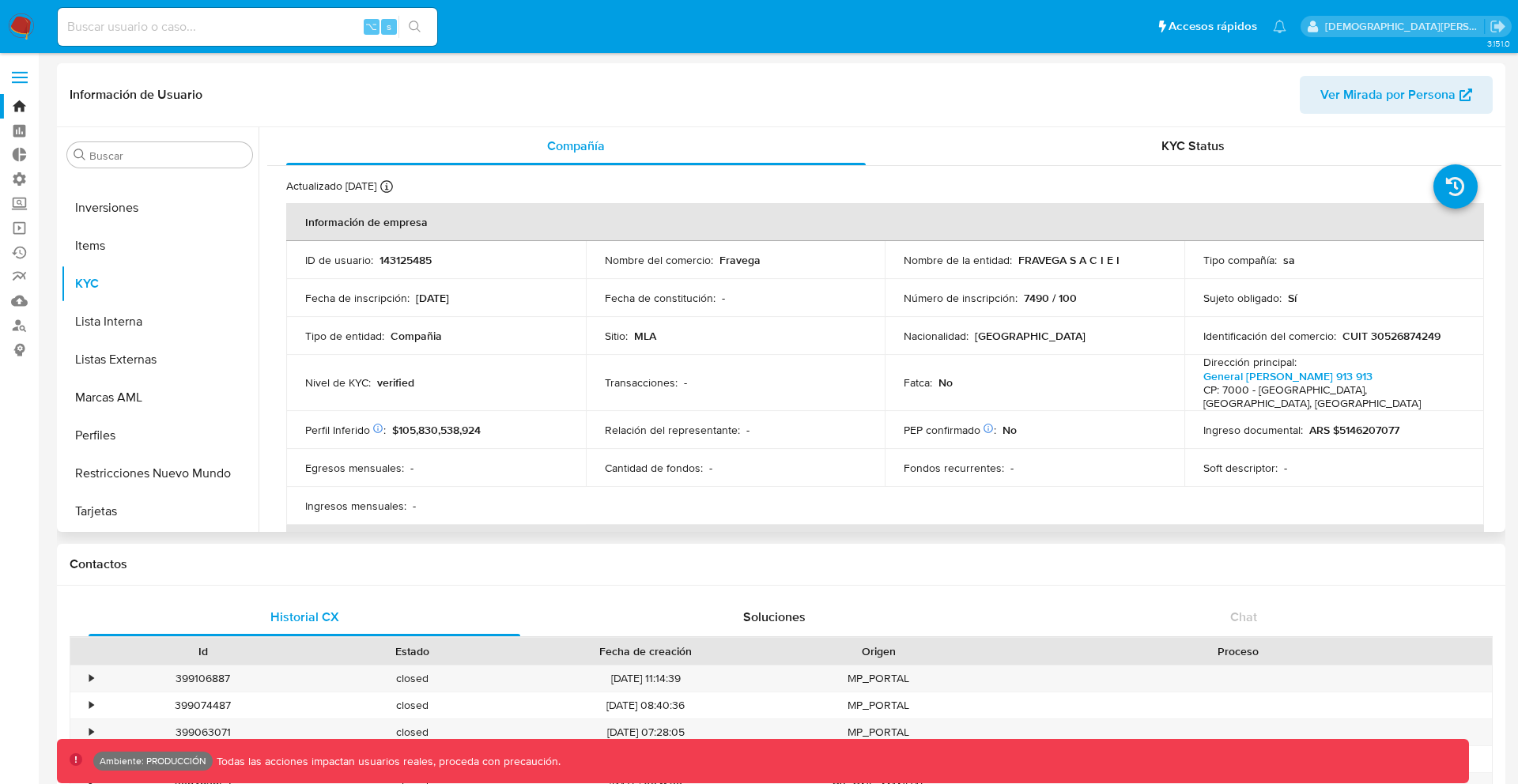
click at [428, 250] on td "ID de usuario : 143125485" at bounding box center [436, 260] width 300 height 38
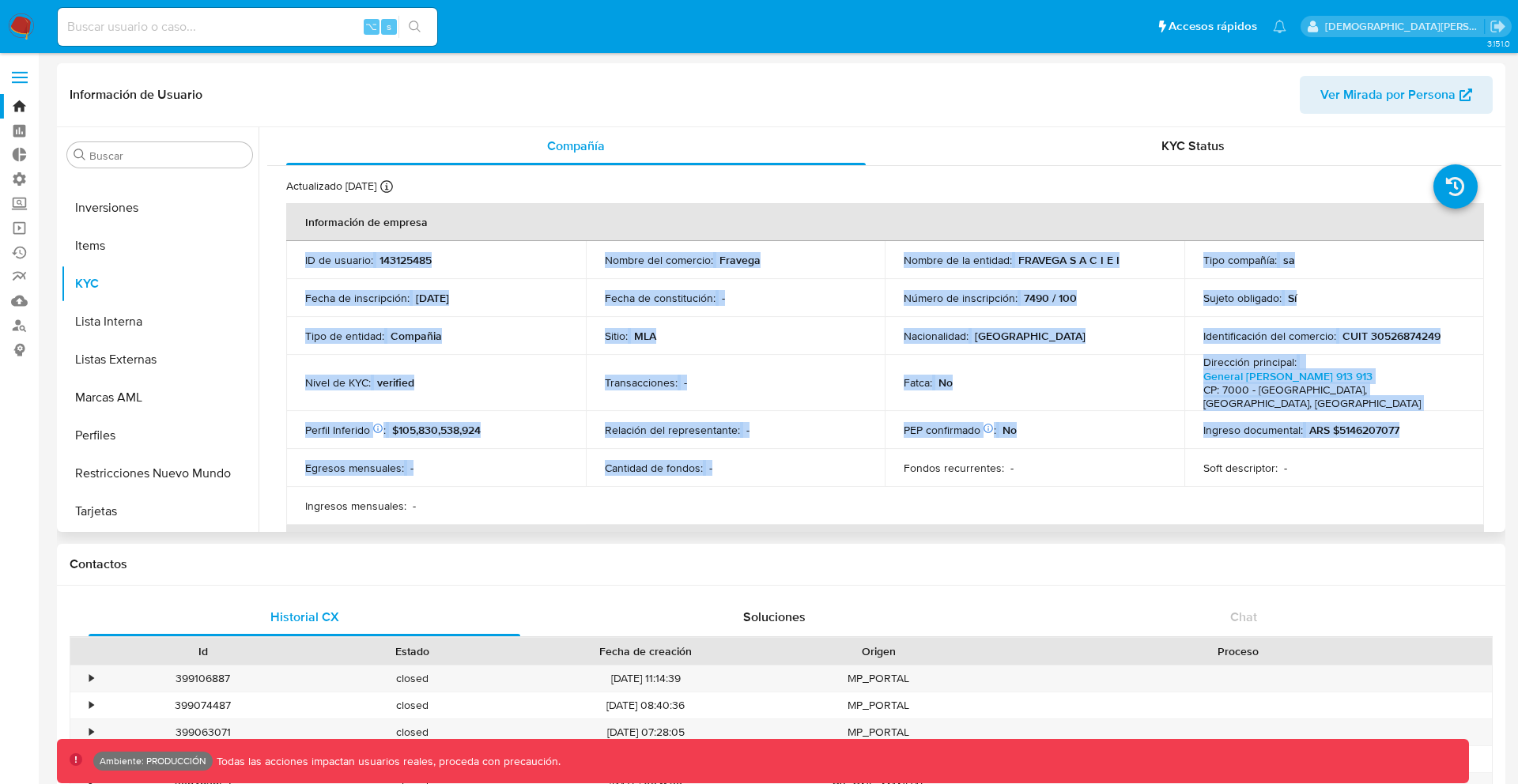
drag, startPoint x: 428, startPoint y: 250, endPoint x: 600, endPoint y: 447, distance: 261.5
click at [602, 449] on tbody "ID de usuario : 143125485 Nombre del comercio : Fravega Nombre de la entidad : …" at bounding box center [884, 383] width 1198 height 283
click at [600, 449] on td "Cantidad de fondos : -" at bounding box center [736, 468] width 300 height 38
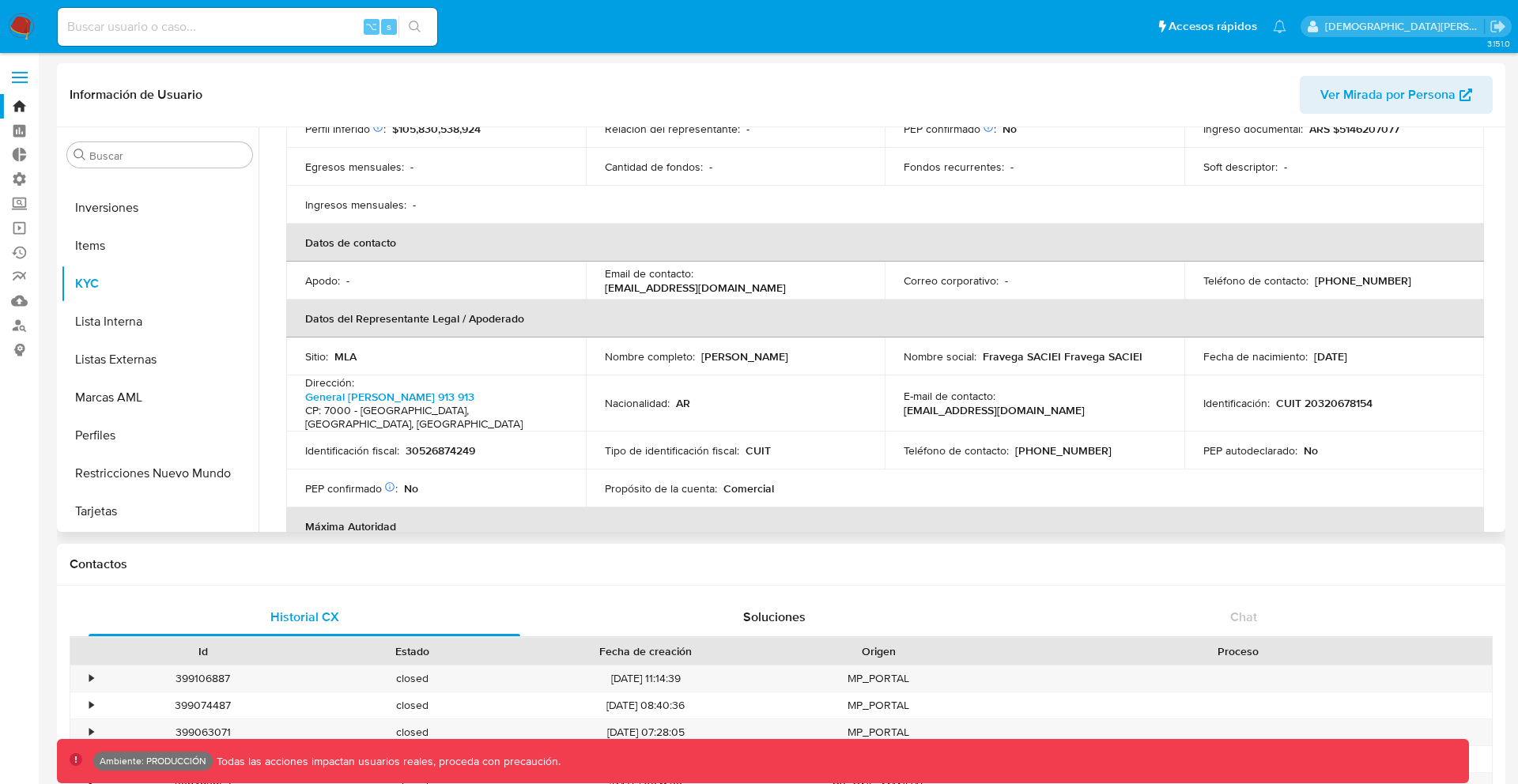
scroll to position [340, 0]
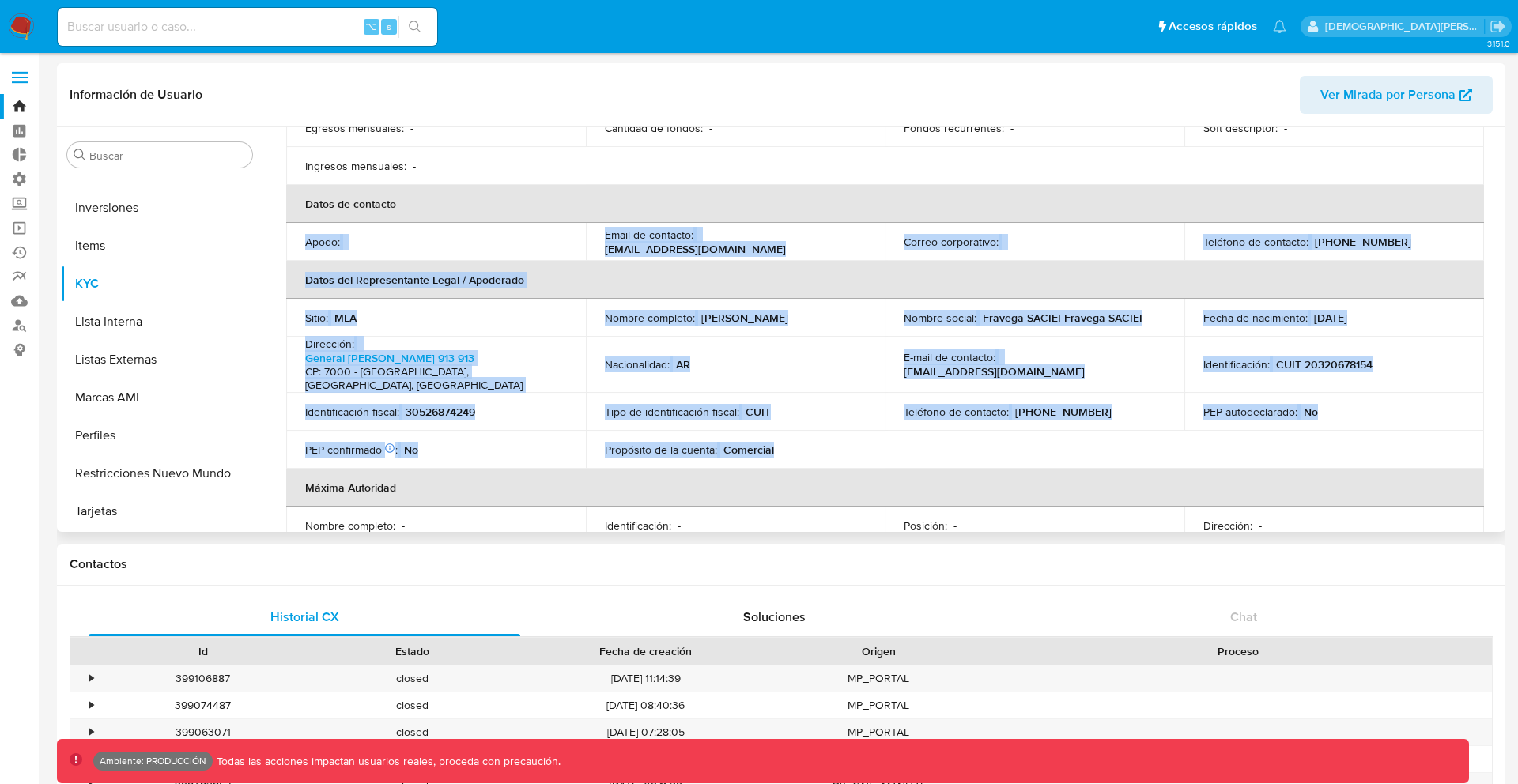
drag, startPoint x: 600, startPoint y: 447, endPoint x: 551, endPoint y: 194, distance: 257.7
click at [551, 194] on table "Información de empresa ID de usuario : 143125485 Nombre del comercio : Fravega …" at bounding box center [884, 222] width 1198 height 719
click at [551, 194] on th "Datos de contacto" at bounding box center [884, 204] width 1198 height 38
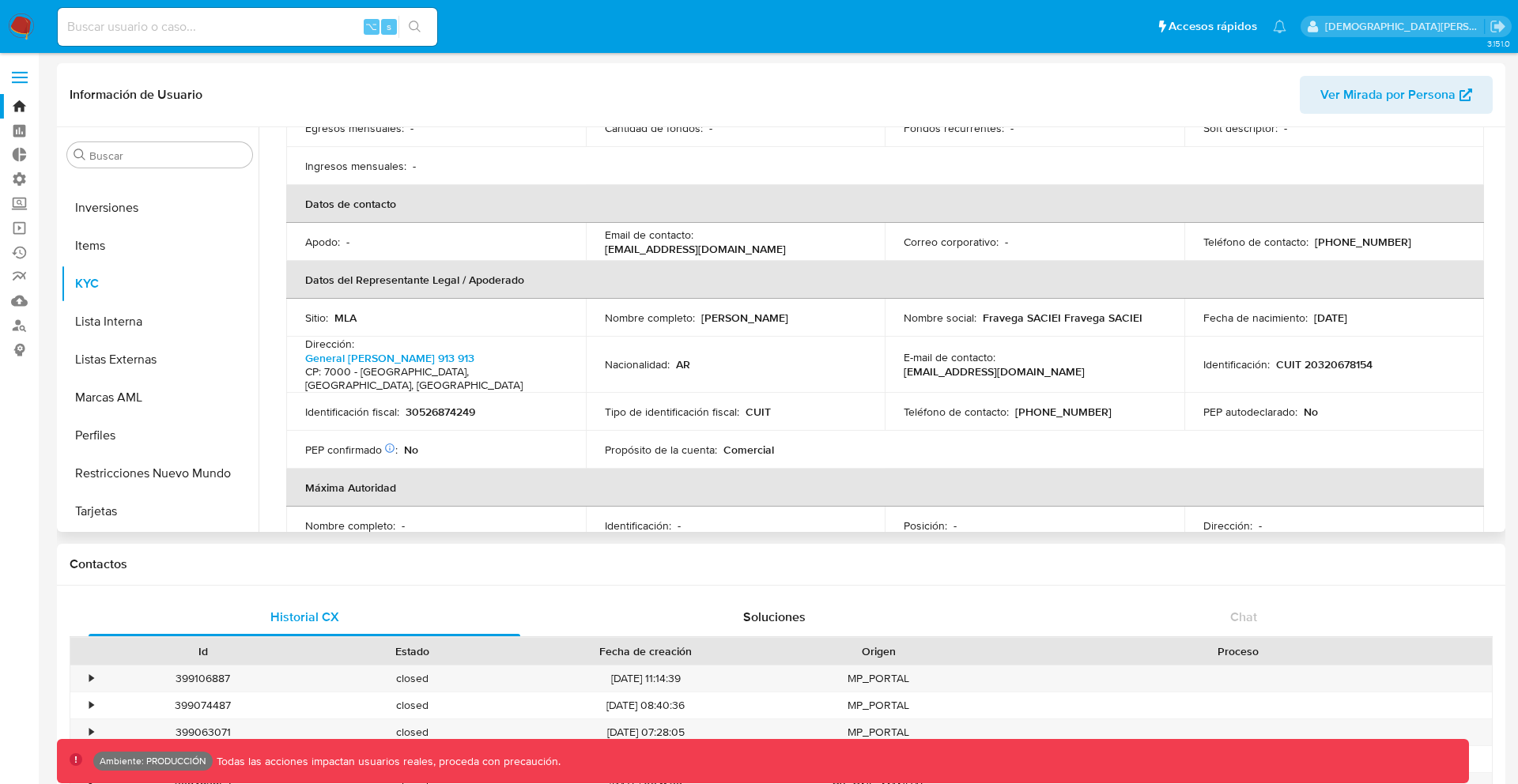
click at [551, 194] on th "Datos de contacto" at bounding box center [884, 204] width 1198 height 38
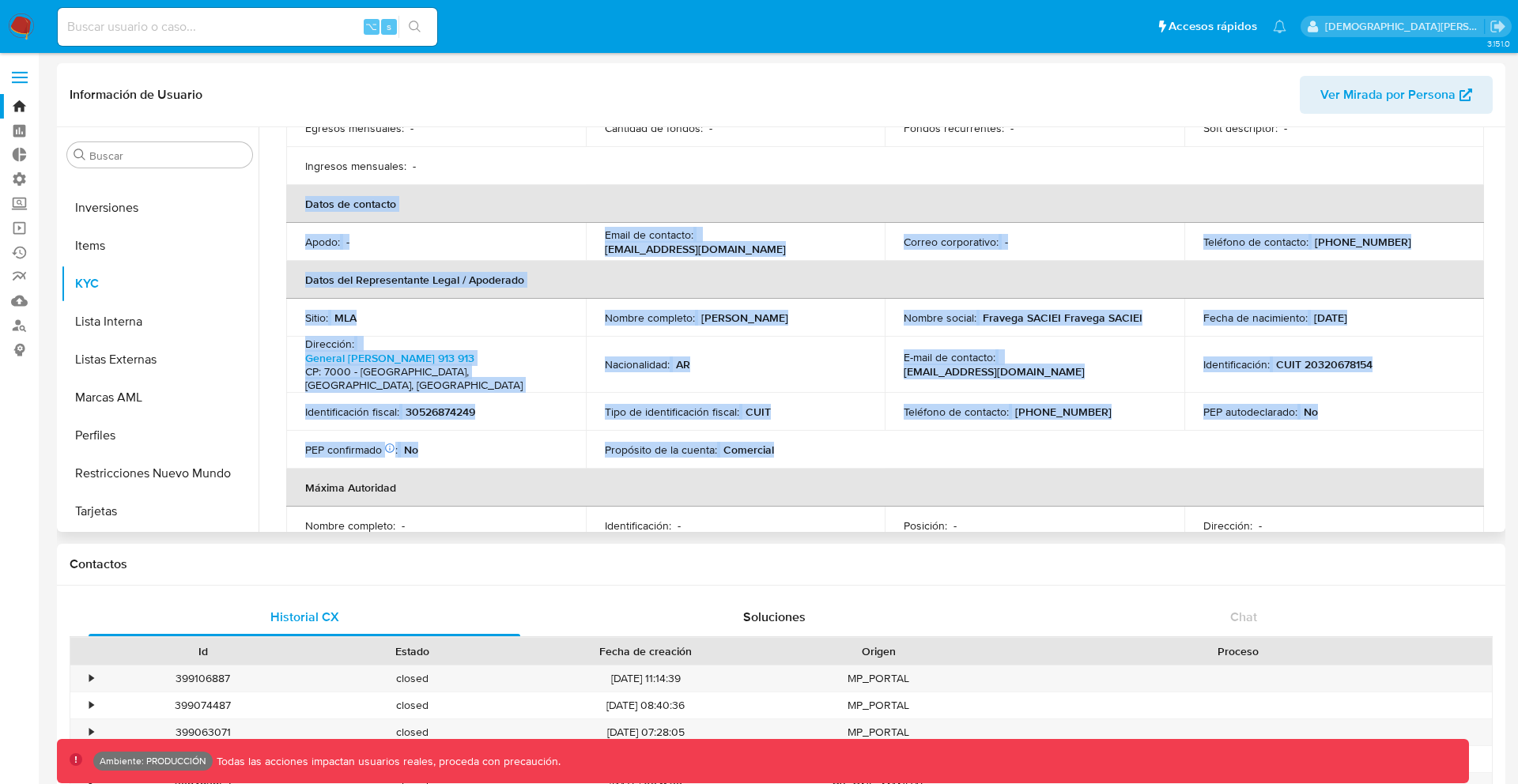
drag, startPoint x: 551, startPoint y: 194, endPoint x: 684, endPoint y: 438, distance: 277.9
click at [685, 438] on table "Información de empresa ID de usuario : 143125485 Nombre del comercio : Fravega …" at bounding box center [884, 222] width 1198 height 719
click at [684, 438] on td "Propósito de la cuenta : Comercial" at bounding box center [736, 449] width 300 height 38
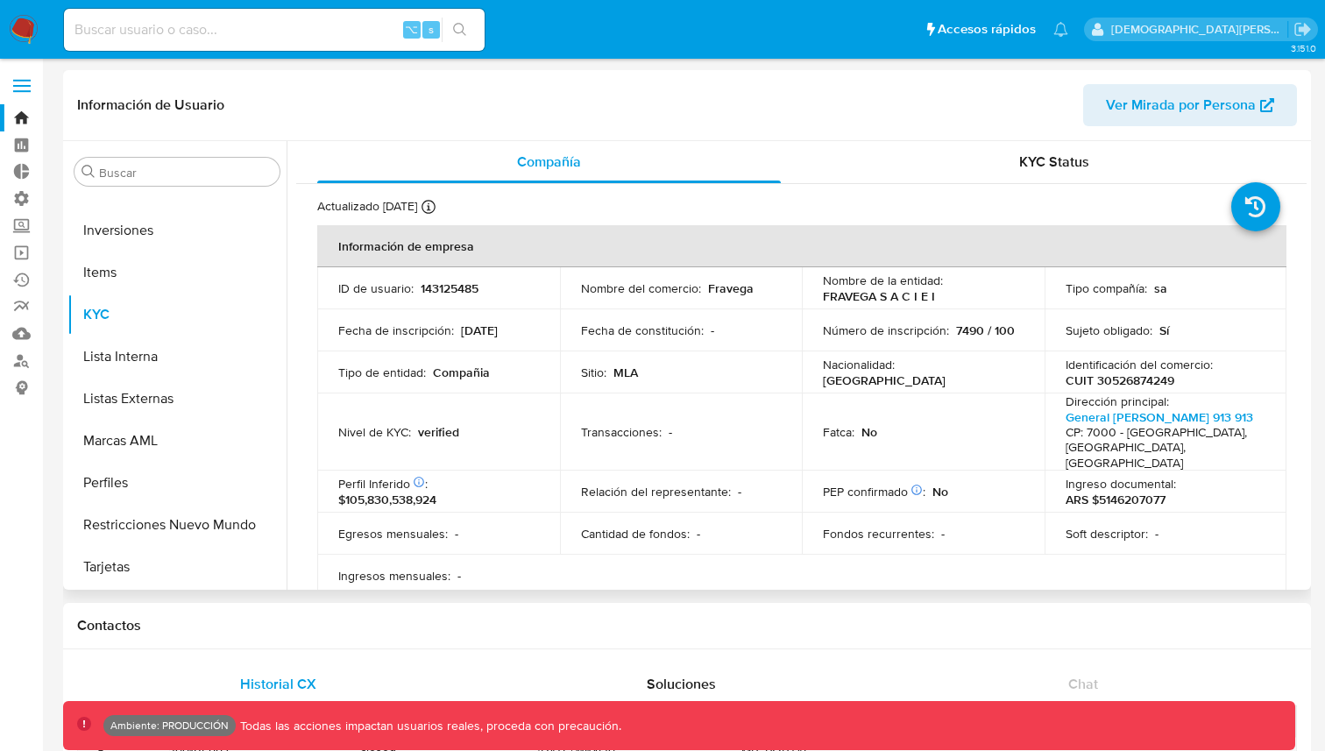
scroll to position [782, 0]
